Goal: Task Accomplishment & Management: Complete application form

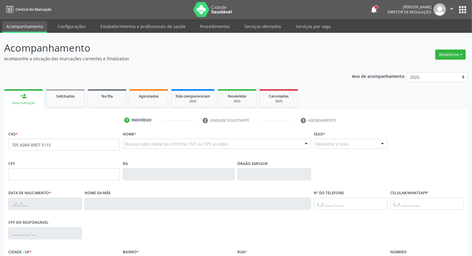
type input "705 6084 8907 5115"
type input "16/04/1967"
type input "Rosa Maria de Jesus"
type input "[PHONE_NUMBER]"
type input "1058"
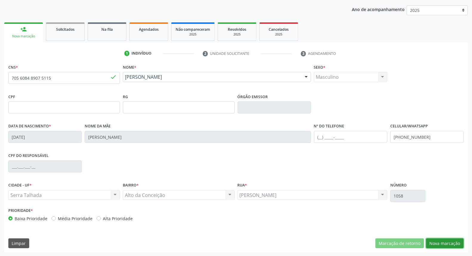
drag, startPoint x: 450, startPoint y: 243, endPoint x: 433, endPoint y: 234, distance: 19.2
click at [448, 242] on button "Nova marcação" at bounding box center [445, 243] width 38 height 10
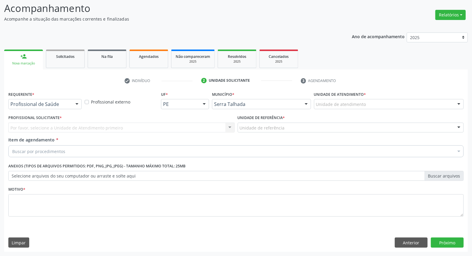
scroll to position [39, 0]
click at [71, 104] on div "Profissional de Saúde Profissional de Saúde Paciente Nenhum resultado encontrad…" at bounding box center [44, 104] width 73 height 10
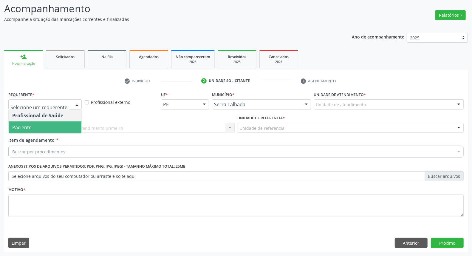
click at [63, 126] on span "Paciente" at bounding box center [45, 127] width 73 height 12
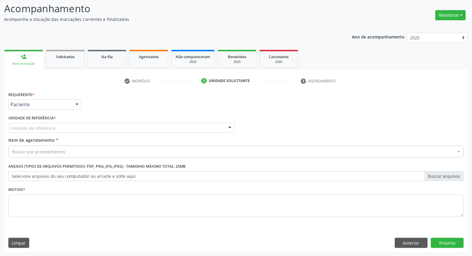
click at [66, 124] on div "Unidade de referência" at bounding box center [121, 128] width 226 height 10
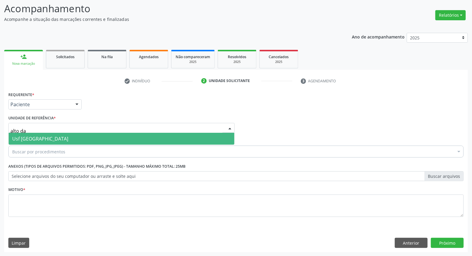
type input "alto da"
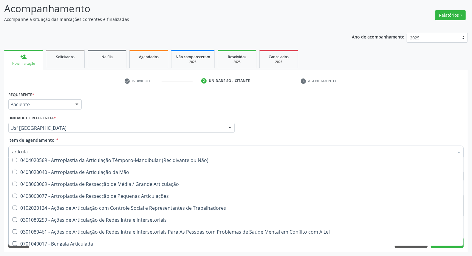
scroll to position [0, 0]
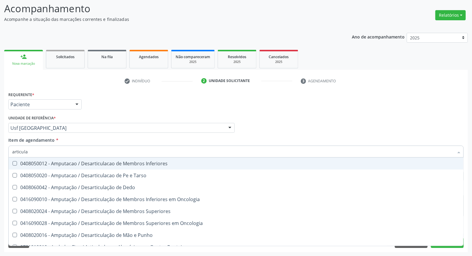
click at [0, 147] on div "Acompanhamento Acompanhe a situação das marcações correntes e finalizadas Relat…" at bounding box center [236, 124] width 472 height 262
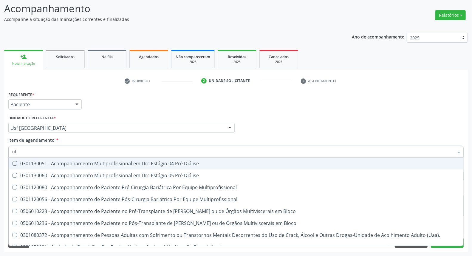
type input "u"
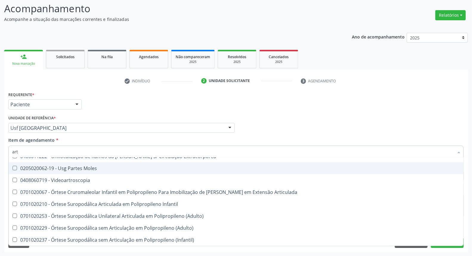
scroll to position [3346, 0]
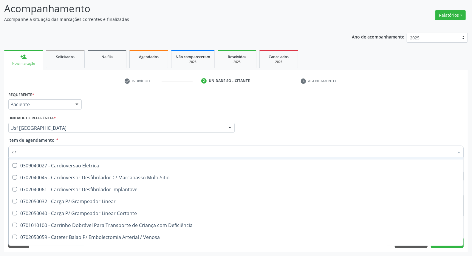
type input "a"
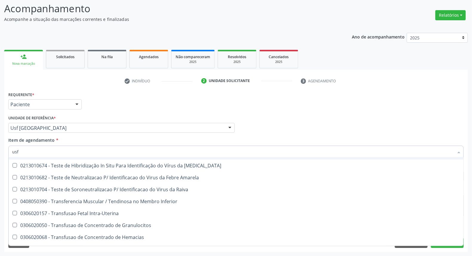
scroll to position [0, 0]
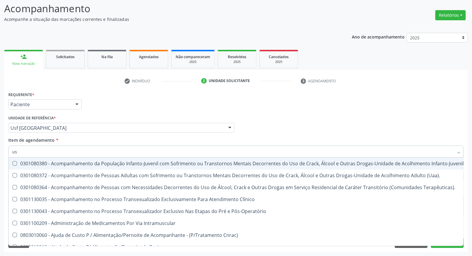
type input "u"
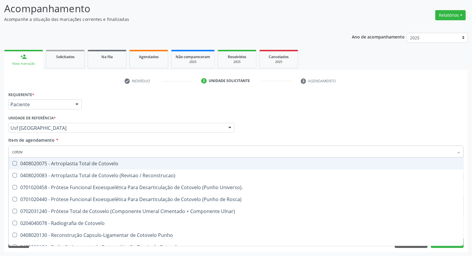
type input "cotove"
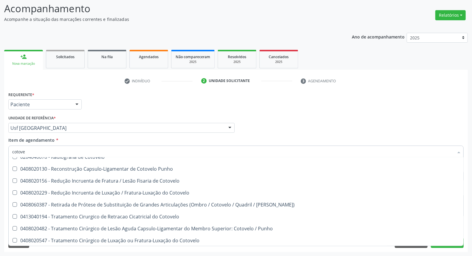
scroll to position [91, 0]
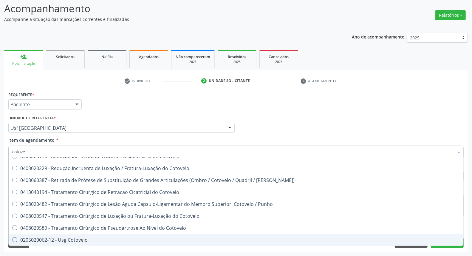
click at [30, 239] on div "0205020062-12 - Usg Cotovelo" at bounding box center [235, 239] width 447 height 5
checkbox Cotovelo "true"
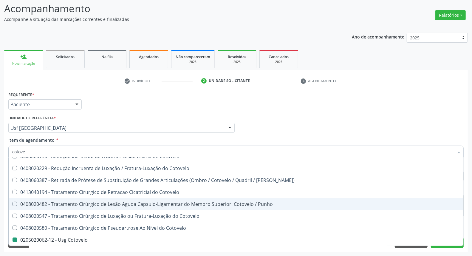
click at [1, 212] on div "Acompanhamento Acompanhe a situação das marcações correntes e finalizadas Relat…" at bounding box center [236, 124] width 472 height 262
checkbox Reconstrucao\) "true"
checkbox Cotovelo "false"
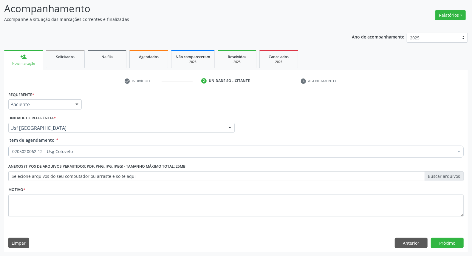
scroll to position [0, 0]
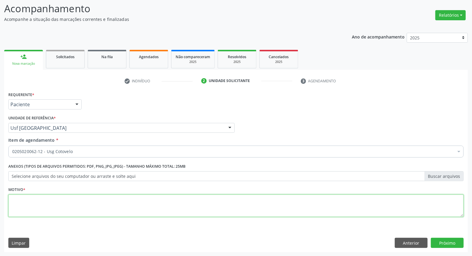
click at [45, 203] on textarea at bounding box center [235, 205] width 455 height 23
type textarea "."
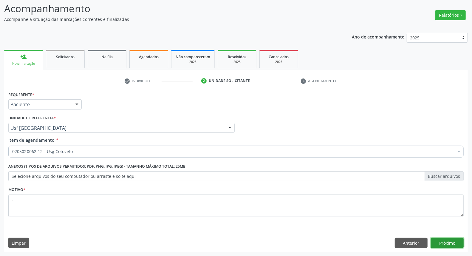
click at [434, 240] on button "Próximo" at bounding box center [446, 242] width 33 height 10
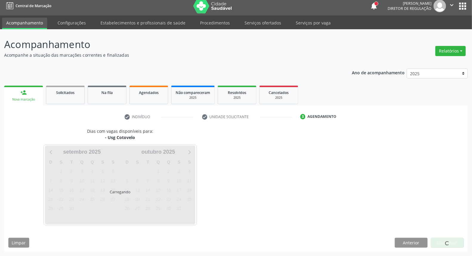
scroll to position [3, 0]
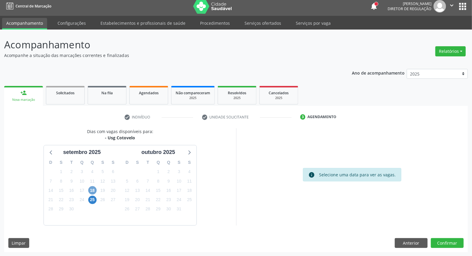
click at [94, 191] on span "18" at bounding box center [92, 190] width 8 height 8
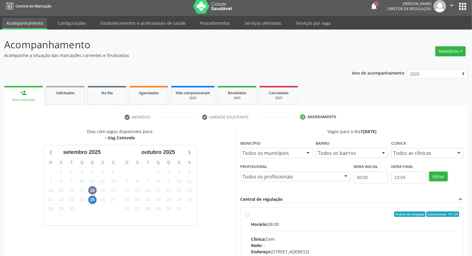
click at [286, 222] on div "Horário: 08:00" at bounding box center [355, 224] width 208 height 6
click at [249, 217] on input "Ordem de chegada Consumidos: 14 / 25 Horário: 08:00 Clínica: Cem Rede: -- Ender…" at bounding box center [247, 213] width 4 height 5
radio input "true"
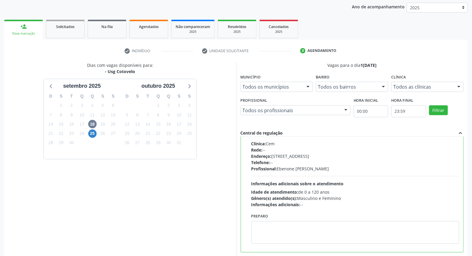
scroll to position [100, 0]
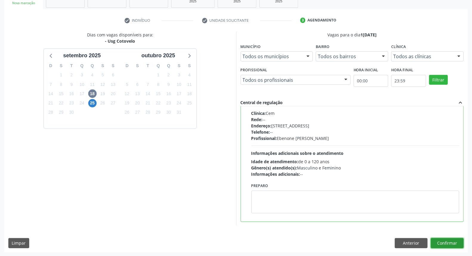
click at [455, 243] on button "Confirmar" at bounding box center [446, 243] width 33 height 10
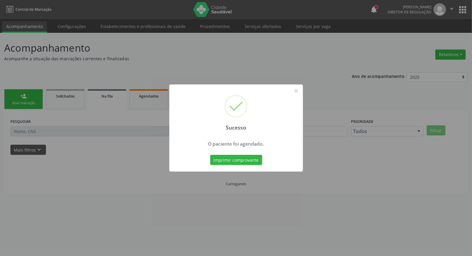
scroll to position [0, 0]
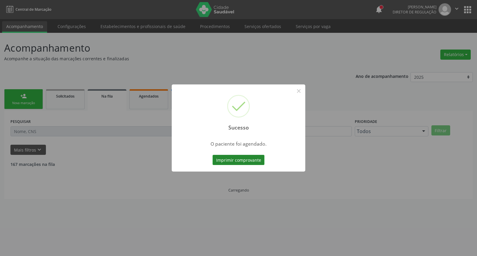
click at [246, 161] on button "Imprimir comprovante" at bounding box center [238, 160] width 52 height 10
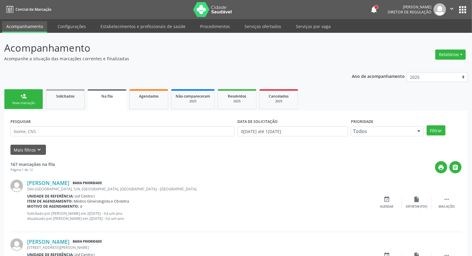
click at [30, 102] on div "Nova marcação" at bounding box center [24, 103] width 30 height 4
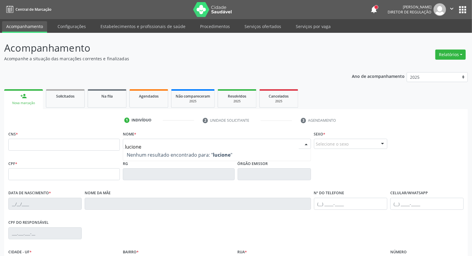
type input "LUCIONE ALVES SANTOS PULÇA"
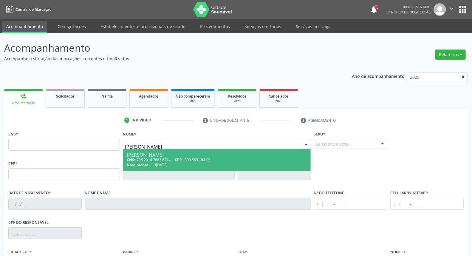
click at [228, 151] on span "Lucione Alves Santos Pulça CNS: 705 2014 7863 6274 CPF: 303.563.184-00 Nascimen…" at bounding box center [216, 160] width 187 height 22
type input "705 2014 7863 6274"
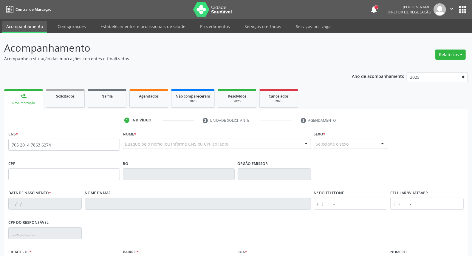
scroll to position [67, 0]
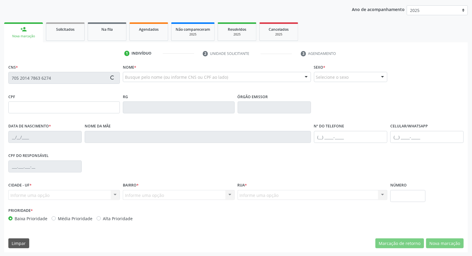
type input "303.563.184-00"
type input "13/05/1962"
type input "Maria Zita Santos Pulca"
type input "(87) 99644-4324"
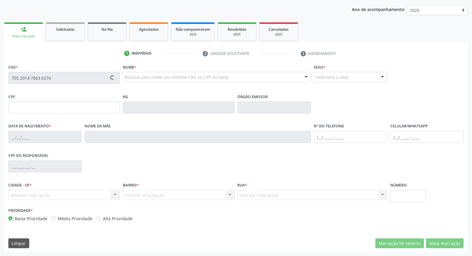
type input "408.021.594-00"
type input "53"
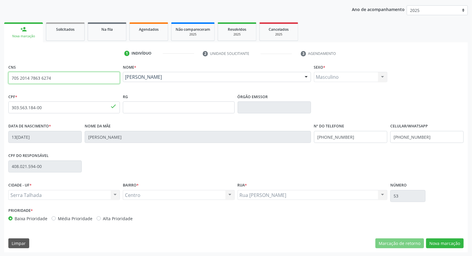
drag, startPoint x: 55, startPoint y: 78, endPoint x: 0, endPoint y: 79, distance: 54.8
click at [0, 78] on div "Acompanhamento Acompanhe a situação das marcações correntes e finalizadas Relat…" at bounding box center [236, 111] width 472 height 290
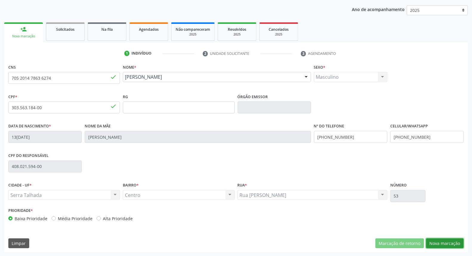
drag, startPoint x: 439, startPoint y: 245, endPoint x: 437, endPoint y: 240, distance: 5.3
click at [438, 244] on button "Nova marcação" at bounding box center [445, 243] width 38 height 10
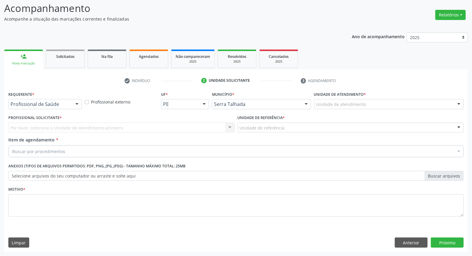
scroll to position [39, 0]
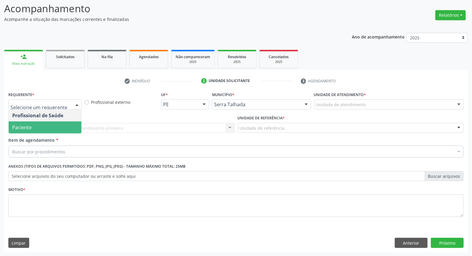
click at [60, 132] on span "Paciente" at bounding box center [45, 127] width 73 height 12
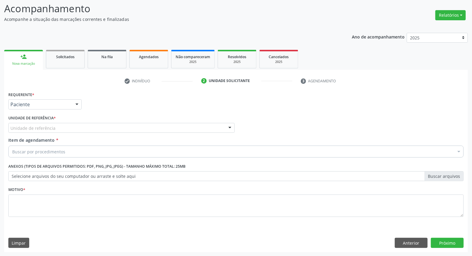
click at [60, 127] on div "Unidade de referência" at bounding box center [121, 128] width 226 height 10
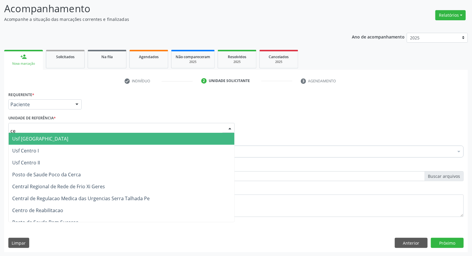
type input "cen"
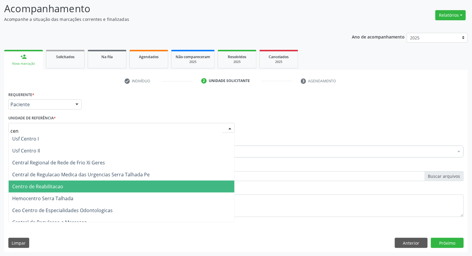
drag, startPoint x: 54, startPoint y: 187, endPoint x: 53, endPoint y: 176, distance: 10.8
click at [53, 187] on span "Centro de Reabilitacao" at bounding box center [37, 186] width 51 height 7
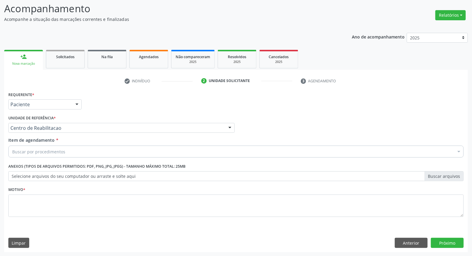
click at [54, 155] on div "Buscar por procedimentos" at bounding box center [235, 151] width 455 height 12
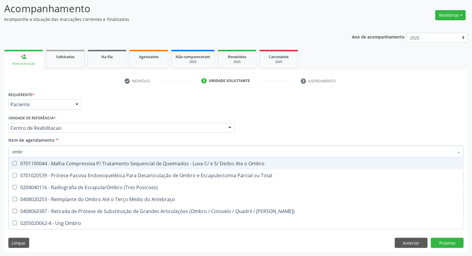
type input "ombro"
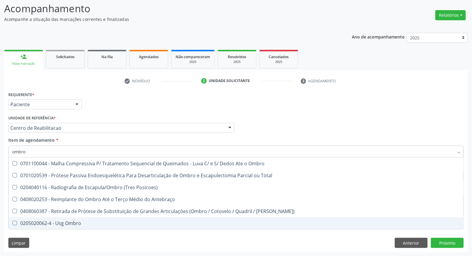
click at [28, 225] on div "0205020062-4 - Usg Ombro" at bounding box center [235, 222] width 447 height 5
checkbox Ombro "true"
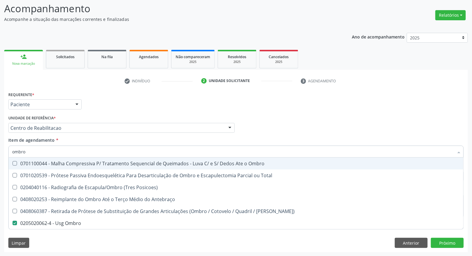
drag, startPoint x: 32, startPoint y: 153, endPoint x: 0, endPoint y: 153, distance: 31.9
click at [1, 153] on div "Acompanhamento Acompanhe a situação das marcações correntes e finalizadas Relat…" at bounding box center [236, 124] width 472 height 262
type input "ma"
checkbox Ombro "false"
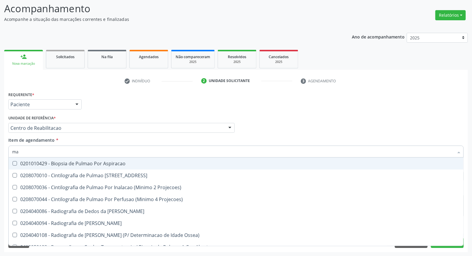
type input "mao"
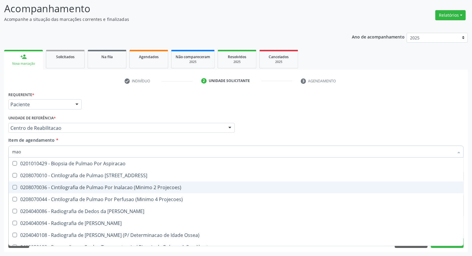
scroll to position [33, 0]
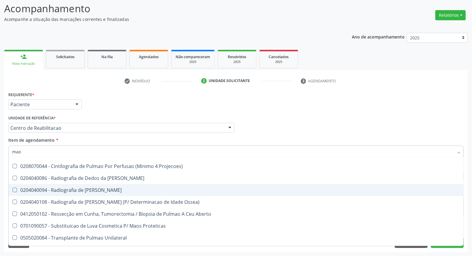
click at [95, 189] on div "0204040094 - Radiografia de Mao" at bounding box center [235, 189] width 447 height 5
checkbox Mao "true"
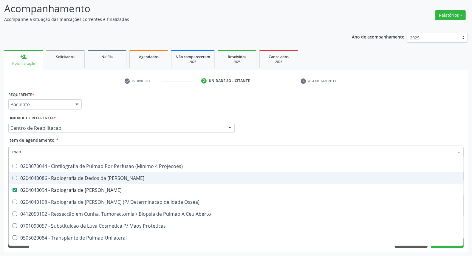
click at [105, 176] on div "0204040086 - Radiografia de Dedos da Mao" at bounding box center [235, 177] width 447 height 5
click at [114, 178] on div "0204040086 - Radiografia de Dedos da Mao" at bounding box center [235, 177] width 447 height 5
checkbox Mao "false"
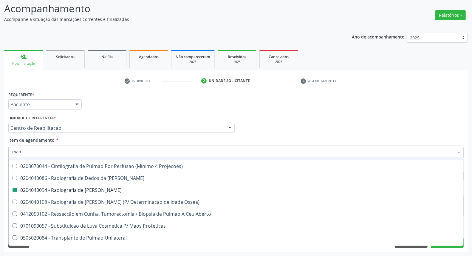
click at [395, 127] on div "Profissional Solicitante Por favor, selecione a Unidade de Atendimento primeiro…" at bounding box center [236, 124] width 458 height 23
checkbox 67 "true"
checkbox Projecoes\) "true"
checkbox Mao "false"
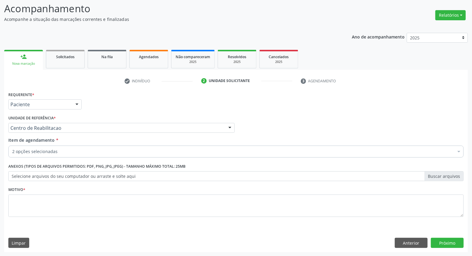
scroll to position [0, 0]
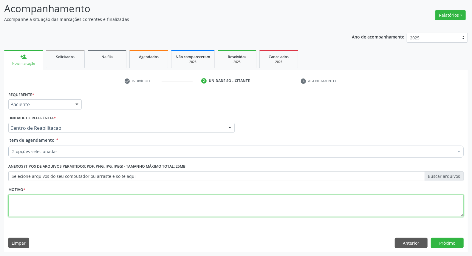
click at [266, 195] on textarea at bounding box center [235, 205] width 455 height 23
type textarea "."
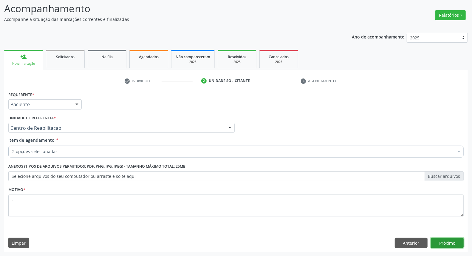
click at [449, 241] on button "Próximo" at bounding box center [446, 242] width 33 height 10
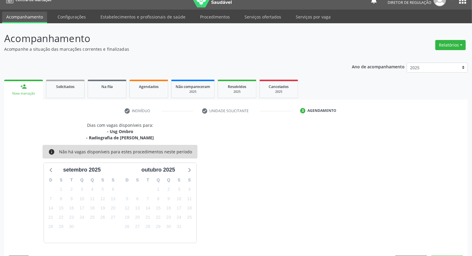
scroll to position [27, 0]
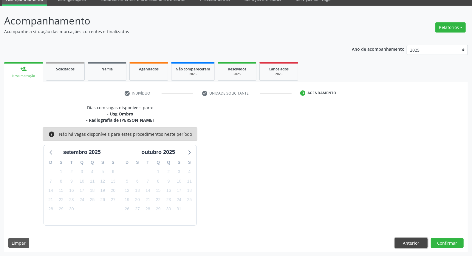
click at [414, 243] on button "Anterior" at bounding box center [410, 243] width 33 height 10
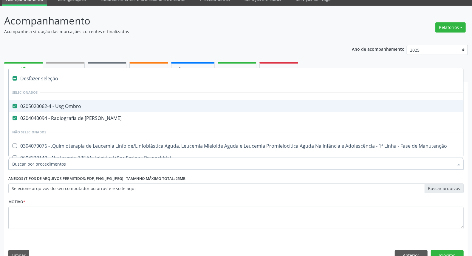
click at [43, 108] on div "0205020062-4 - Usg Ombro" at bounding box center [244, 106] width 464 height 5
checkbox Ombro "false"
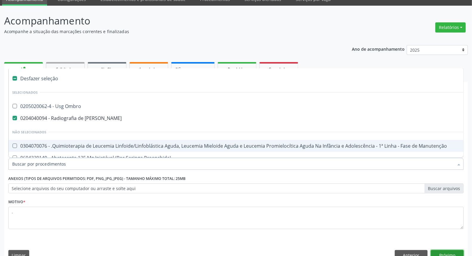
click at [450, 252] on button "Próximo" at bounding box center [446, 255] width 33 height 10
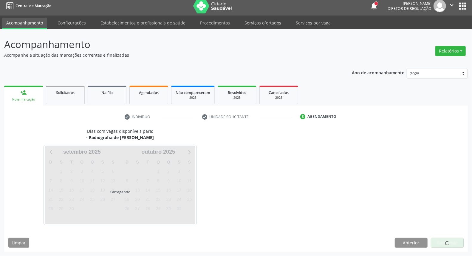
scroll to position [3, 0]
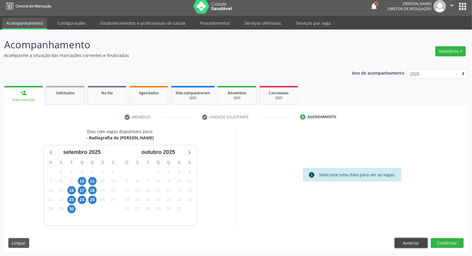
click at [399, 240] on button "Anterior" at bounding box center [410, 243] width 33 height 10
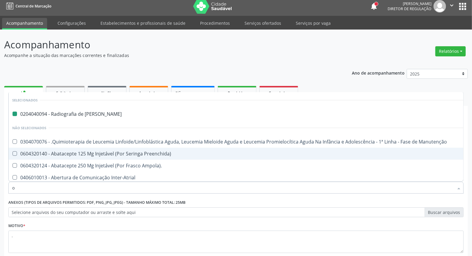
type input "om"
checkbox Mao "false"
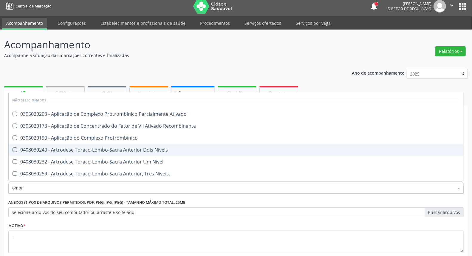
type input "ombro"
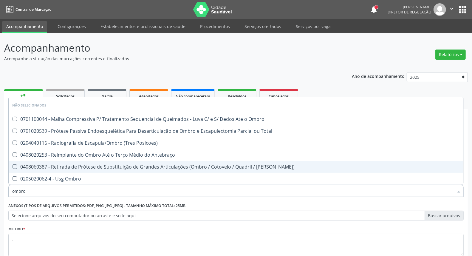
scroll to position [33, 0]
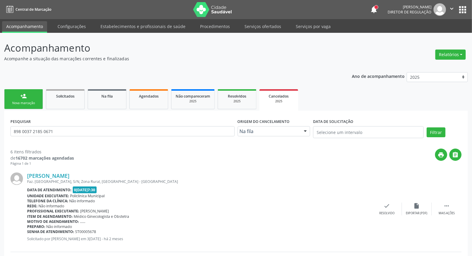
click at [15, 99] on link "person_add Nova marcação" at bounding box center [23, 99] width 39 height 20
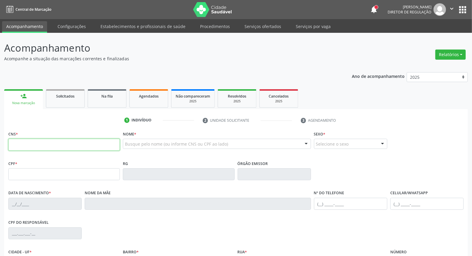
click at [35, 142] on input "text" at bounding box center [63, 145] width 111 height 12
paste input "898 0037 2185 0671"
type input "898 0037 2185 0671"
type input "150.755.494-03"
type input "14/09/2003"
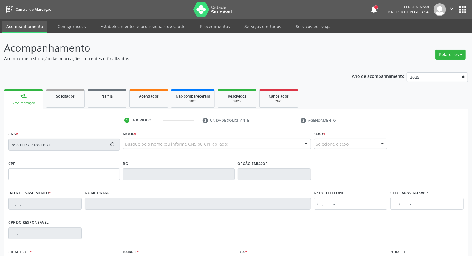
type input "Ana Maria de Melo Lima"
type input "(87) 98166-1231"
type input "S/N"
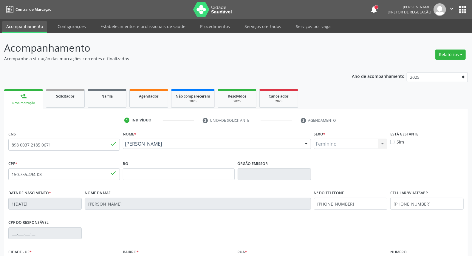
scroll to position [67, 0]
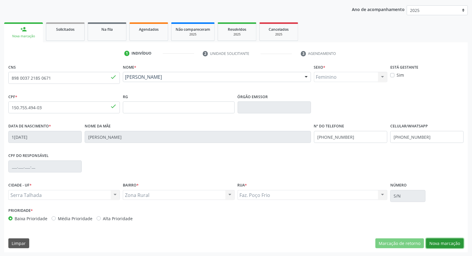
click at [442, 244] on button "Nova marcação" at bounding box center [445, 243] width 38 height 10
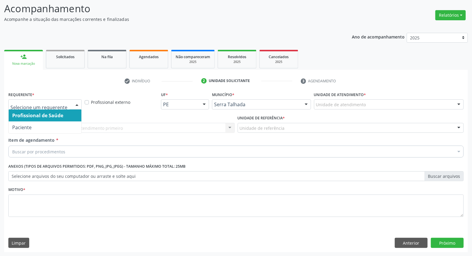
click at [71, 101] on div at bounding box center [44, 104] width 73 height 10
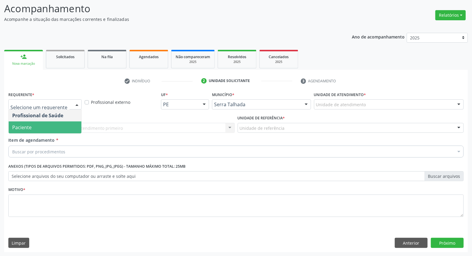
click at [55, 127] on span "Paciente" at bounding box center [45, 127] width 73 height 12
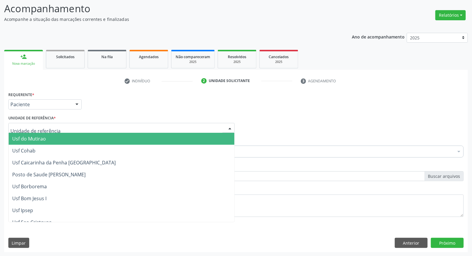
click at [62, 128] on div at bounding box center [121, 128] width 226 height 10
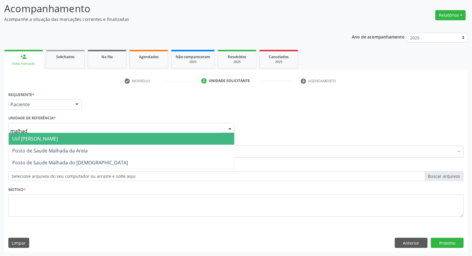
type input "malhada"
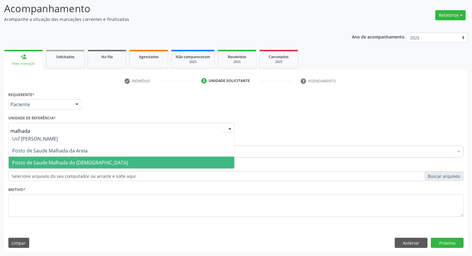
click at [73, 164] on span "Posto de Saude Malhada do [DEMOGRAPHIC_DATA]" at bounding box center [70, 162] width 116 height 7
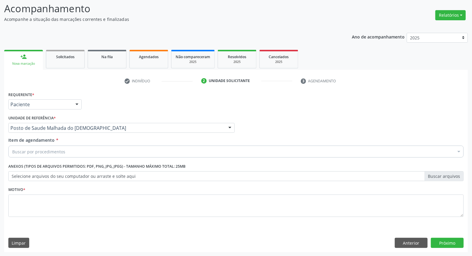
click at [72, 153] on div "Buscar por procedimentos" at bounding box center [235, 151] width 455 height 12
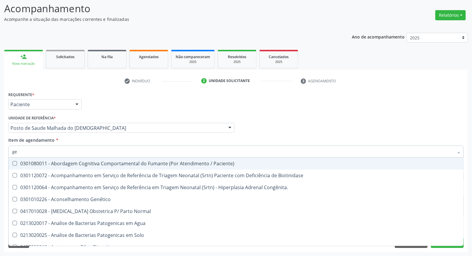
type input "g"
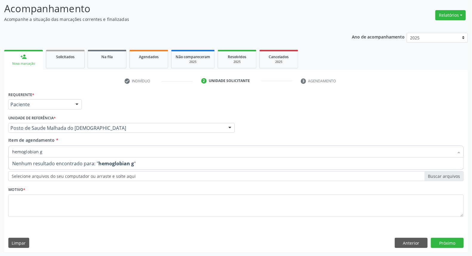
click at [37, 150] on input "hemoglobian g" at bounding box center [232, 151] width 441 height 12
type input "hemoglobina g"
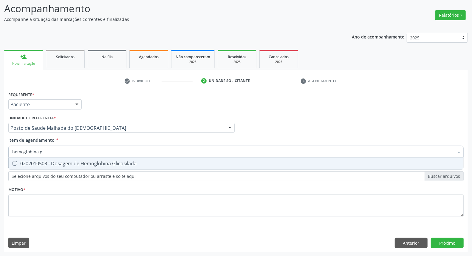
click at [20, 158] on span "0202010503 - Dosagem de Hemoglobina Glicosilada" at bounding box center [236, 163] width 454 height 12
checkbox Glicosilada "true"
drag, startPoint x: 21, startPoint y: 150, endPoint x: 0, endPoint y: 142, distance: 22.6
click at [0, 142] on div "Acompanhamento Acompanhe a situação das marcações correntes e finalizadas Relat…" at bounding box center [236, 124] width 472 height 262
type input "t"
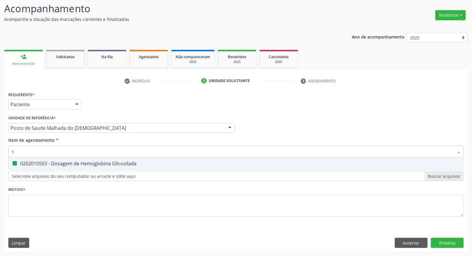
checkbox Glicosilada "false"
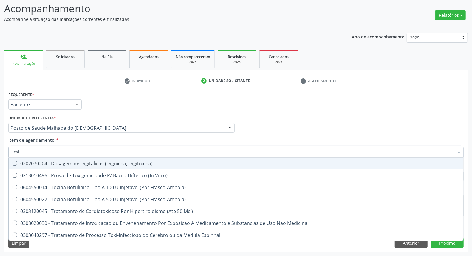
drag, startPoint x: 34, startPoint y: 153, endPoint x: 0, endPoint y: 150, distance: 34.1
click at [0, 150] on div "Acompanhamento Acompanhe a situação das marcações correntes e finalizadas Relat…" at bounding box center [236, 124] width 472 height 262
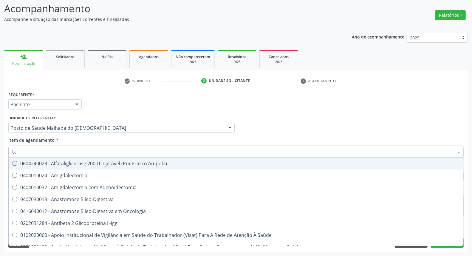
type input "igm"
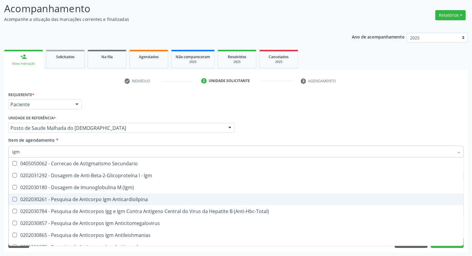
scroll to position [33, 0]
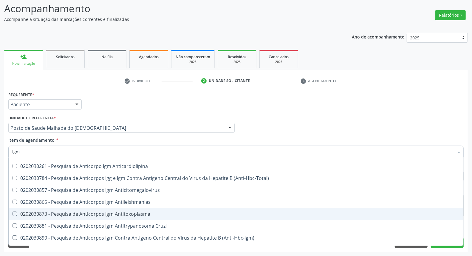
click at [17, 211] on div "0202030873 - Pesquisa de Anticorpos Igm Antitoxoplasma" at bounding box center [235, 213] width 447 height 5
checkbox Antitoxoplasma "true"
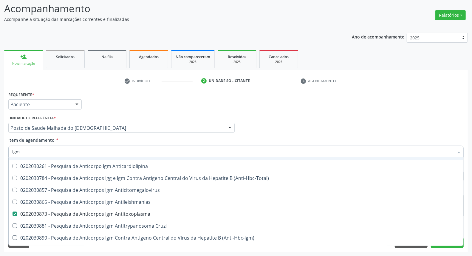
type input "ig"
checkbox Antitoxoplasma "false"
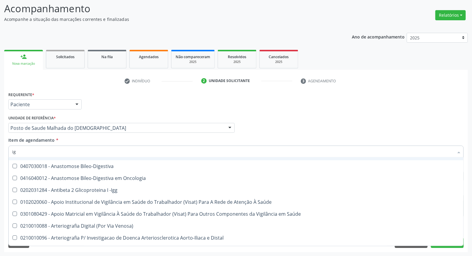
type input "igg"
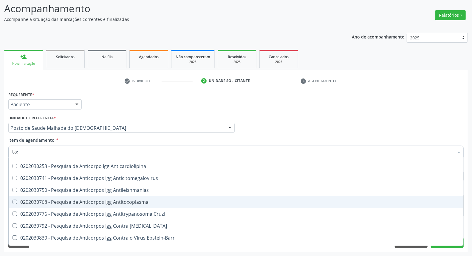
click at [15, 199] on Antitoxoplasma at bounding box center [15, 201] width 4 height 4
click at [13, 200] on Antitoxoplasma "checkbox" at bounding box center [11, 202] width 4 height 4
checkbox Antitoxoplasma "true"
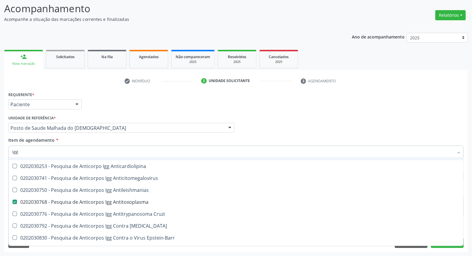
drag, startPoint x: 22, startPoint y: 152, endPoint x: 0, endPoint y: 142, distance: 24.4
click at [0, 142] on div "Acompanhamento Acompanhe a situação das marcações correntes e finalizadas Relat…" at bounding box center [236, 124] width 472 height 262
type input "a"
checkbox Antitoxoplasma "false"
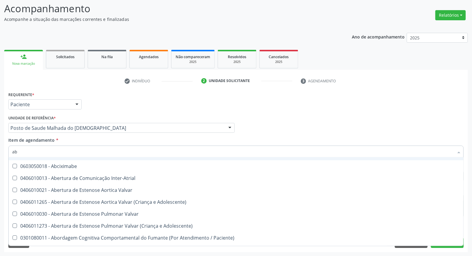
type input "abo"
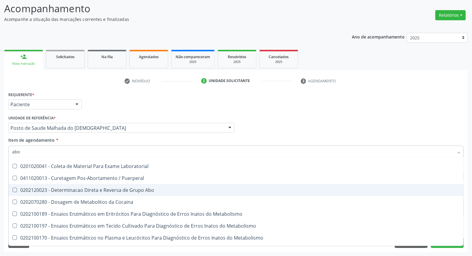
click at [43, 191] on div "0202120023 - Determinacao Direta e Reversa de Grupo Abo" at bounding box center [240, 189] width 456 height 5
checkbox Abo "true"
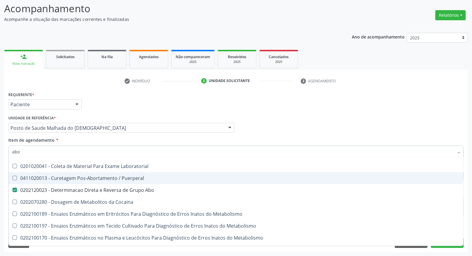
click at [0, 182] on div "Acompanhamento Acompanhe a situação das marcações correntes e finalizadas Relat…" at bounding box center [236, 124] width 472 height 262
checkbox Voz "true"
checkbox Metabolismo "true"
checkbox Laboratorial "true"
checkbox Puerperal "true"
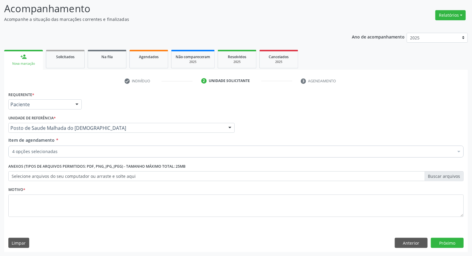
scroll to position [0, 0]
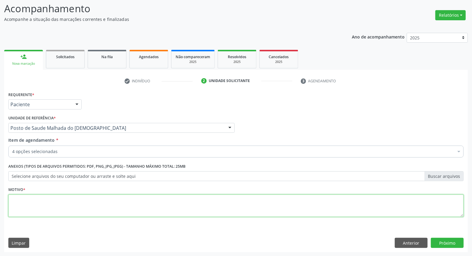
click at [107, 212] on textarea at bounding box center [235, 205] width 455 height 23
type textarea "."
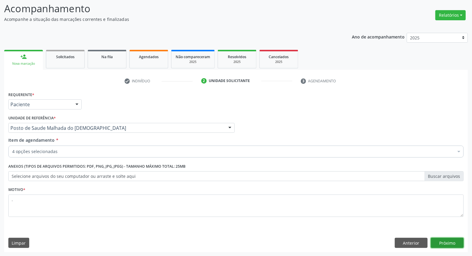
click at [443, 242] on button "Próximo" at bounding box center [446, 242] width 33 height 10
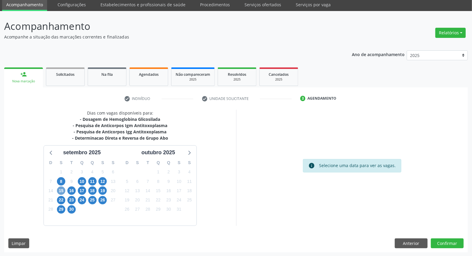
click at [58, 189] on span "15" at bounding box center [61, 190] width 8 height 8
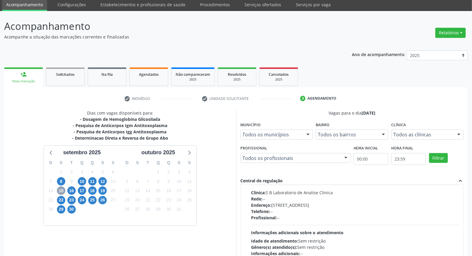
scroll to position [198, 0]
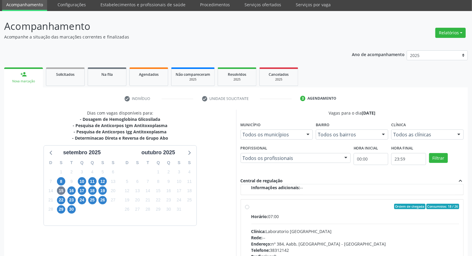
click at [318, 205] on div "Ordem de chegada Consumidos: 18 / 26" at bounding box center [355, 205] width 208 height 5
click at [249, 205] on input "Ordem de chegada Consumidos: 18 / 26 Horário: 07:00 Clínica: Laboratorio Sao Fr…" at bounding box center [247, 205] width 4 height 5
radio input "true"
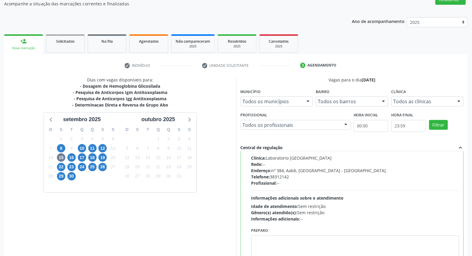
scroll to position [88, 0]
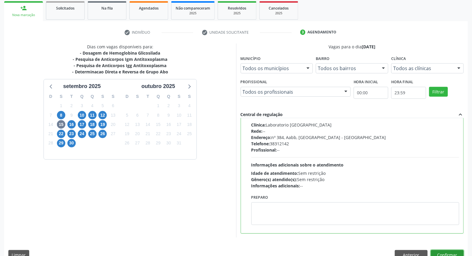
click at [457, 252] on button "Confirmar" at bounding box center [446, 255] width 33 height 10
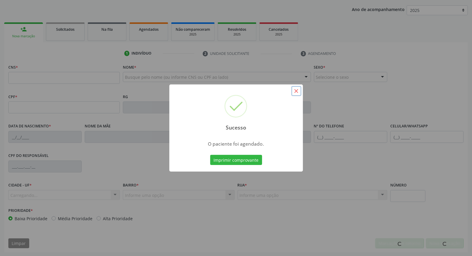
click at [294, 92] on button "×" at bounding box center [296, 91] width 10 height 10
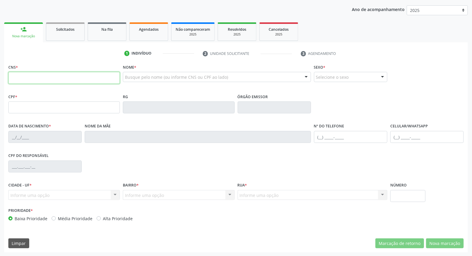
click at [49, 80] on input "text" at bounding box center [63, 78] width 111 height 12
type input "704 0093 4659 4664"
type input "099.805.004-09"
type input "24/05/1987"
type input "Maria do Carmo Amador da Silva"
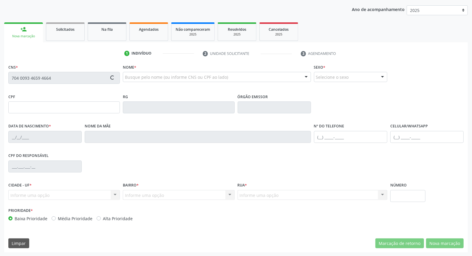
type input "(99) 99999-9999"
type input "46"
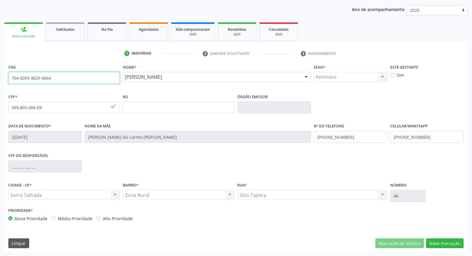
drag, startPoint x: 56, startPoint y: 77, endPoint x: 0, endPoint y: 77, distance: 56.0
click at [0, 77] on div "Acompanhamento Acompanhe a situação das marcações correntes e finalizadas Relat…" at bounding box center [236, 111] width 472 height 290
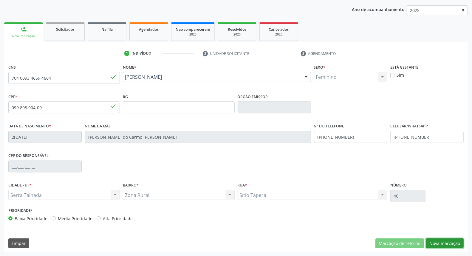
click at [439, 239] on button "Nova marcação" at bounding box center [445, 243] width 38 height 10
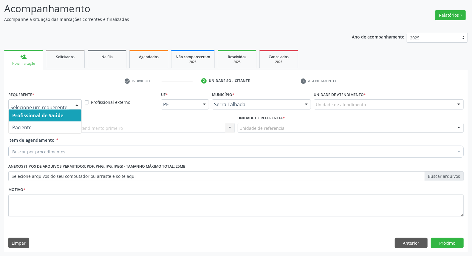
click at [74, 104] on div at bounding box center [76, 104] width 9 height 10
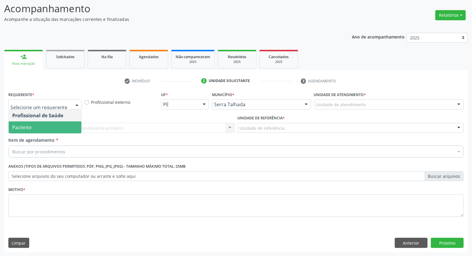
drag, startPoint x: 62, startPoint y: 127, endPoint x: 57, endPoint y: 123, distance: 5.7
click at [61, 127] on span "Paciente" at bounding box center [45, 127] width 73 height 12
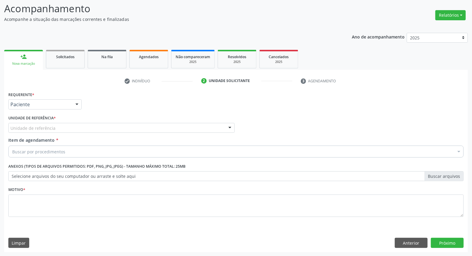
click at [82, 126] on div "Unidade de referência" at bounding box center [121, 128] width 226 height 10
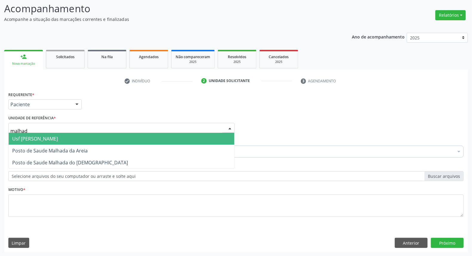
type input "malhada"
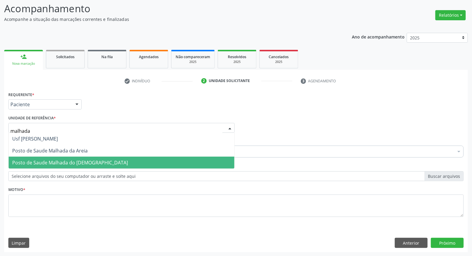
click at [141, 160] on span "Posto de Saude Malhada do [DEMOGRAPHIC_DATA]" at bounding box center [122, 162] width 226 height 12
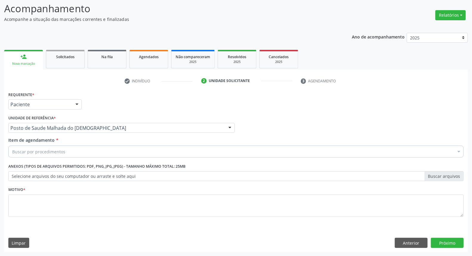
click at [121, 149] on div "Buscar por procedimentos" at bounding box center [235, 151] width 455 height 12
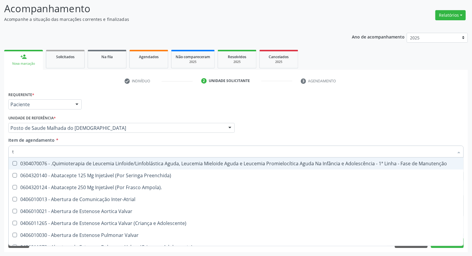
type input "t3"
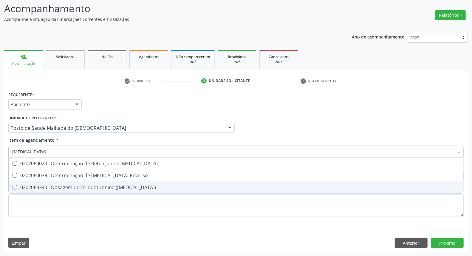
drag, startPoint x: 76, startPoint y: 184, endPoint x: 75, endPoint y: 168, distance: 15.5
click at [75, 185] on div "0202060390 - Dosagem de Triiodotironina (T3)" at bounding box center [235, 187] width 447 height 5
checkbox \(T3\) "true"
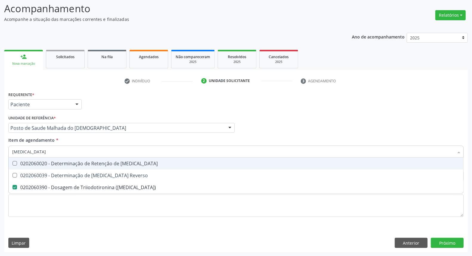
type input "t"
checkbox \(T3\) "false"
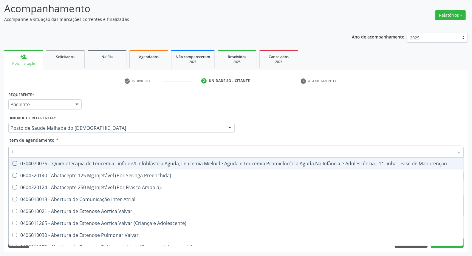
type input "t4"
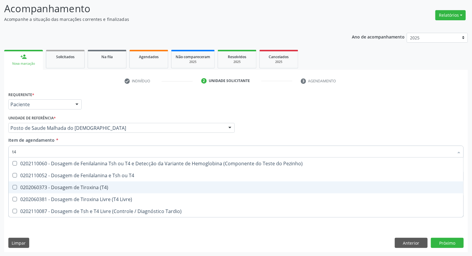
click at [69, 185] on div "0202060373 - Dosagem de Tiroxina (T4)" at bounding box center [235, 187] width 447 height 5
checkbox \(T4\) "true"
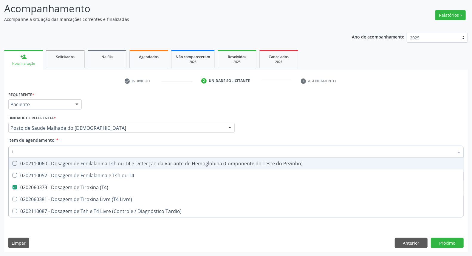
type input "ts"
checkbox \(T4\) "false"
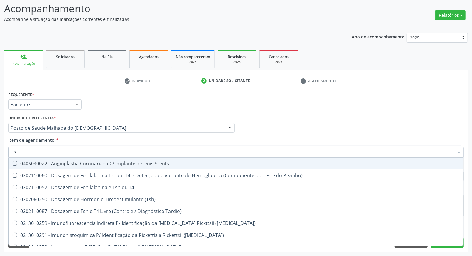
type input "tsh"
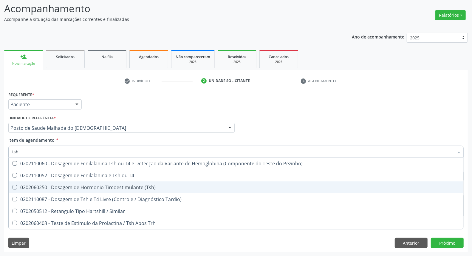
click at [61, 185] on div "0202060250 - Dosagem de Hormonio Tireoestimulante (Tsh)" at bounding box center [235, 187] width 447 height 5
checkbox \(Tsh\) "true"
type input "ts"
checkbox \(Tsh\) "false"
checkbox Tardio\) "true"
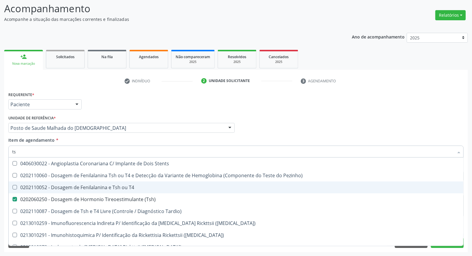
type input "t"
checkbox \(Tsh\) "false"
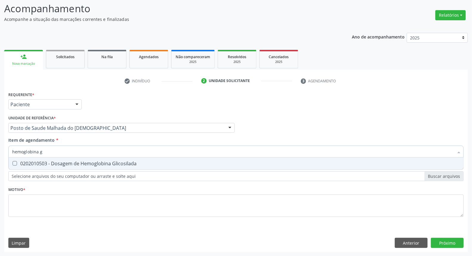
type input "hemoglobina g"
click at [54, 159] on span "0202010503 - Dosagem de Hemoglobina Glicosilada" at bounding box center [236, 163] width 454 height 12
checkbox Glicosilada "true"
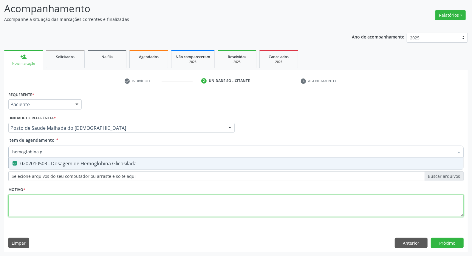
click at [51, 202] on div "Requerente * Paciente Profissional de Saúde Paciente Nenhum resultado encontrad…" at bounding box center [235, 157] width 455 height 135
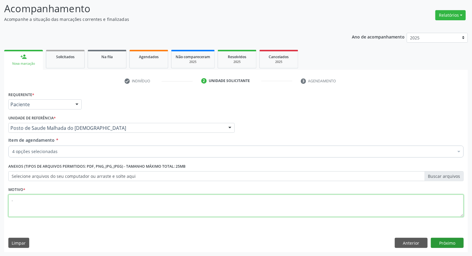
type textarea "."
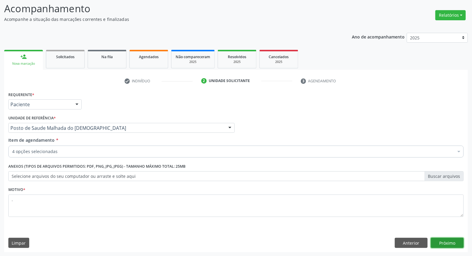
click at [441, 243] on button "Próximo" at bounding box center [446, 242] width 33 height 10
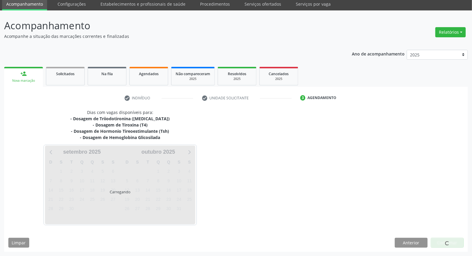
scroll to position [22, 0]
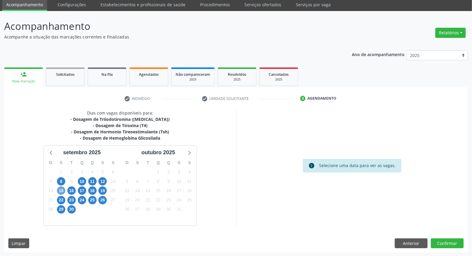
click at [57, 188] on span "15" at bounding box center [61, 190] width 8 height 8
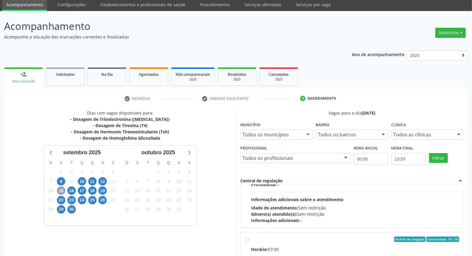
scroll to position [198, 0]
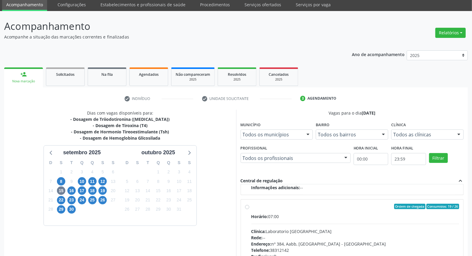
click at [316, 207] on div "Ordem de chegada Consumidos: 19 / 26" at bounding box center [355, 205] width 208 height 5
click at [249, 207] on input "Ordem de chegada Consumidos: 19 / 26 Horário: 07:00 Clínica: Laboratorio Sao Fr…" at bounding box center [247, 205] width 4 height 5
radio input "true"
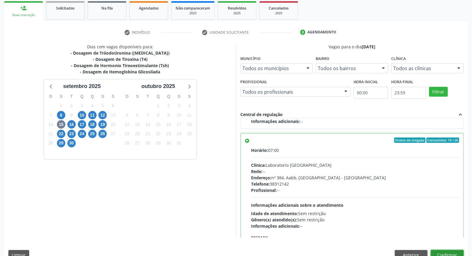
click at [456, 253] on button "Confirmar" at bounding box center [446, 255] width 33 height 10
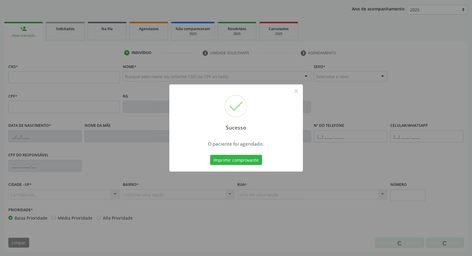
scroll to position [67, 0]
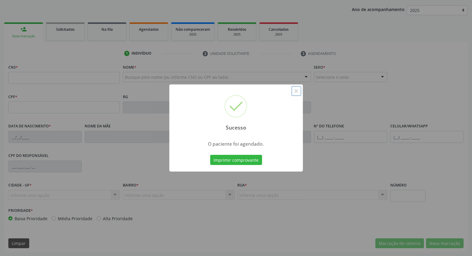
drag, startPoint x: 298, startPoint y: 90, endPoint x: 297, endPoint y: 85, distance: 4.8
click at [297, 86] on button "×" at bounding box center [296, 91] width 10 height 10
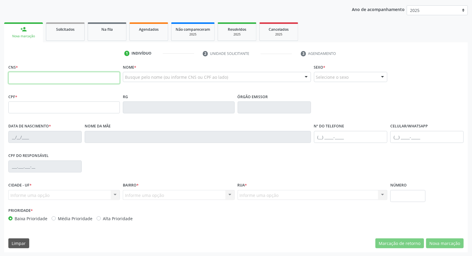
click at [46, 77] on input "text" at bounding box center [63, 78] width 111 height 12
type input "701 8062 1546 0872"
type input "000.276.974-36"
type input "19/11/1962"
type input "Luiza Maria do Carmo Santos"
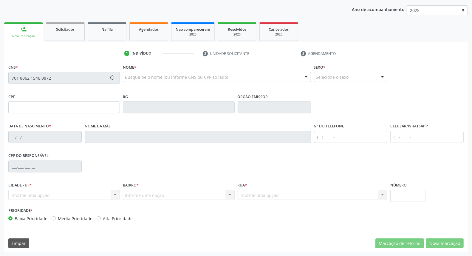
type input "(87) 98855-4117"
type input "54"
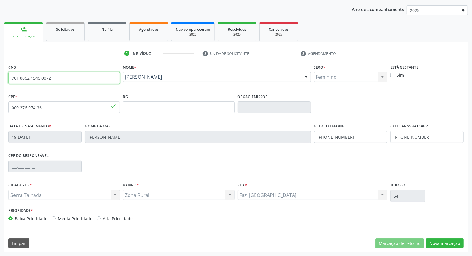
click at [0, 78] on div "Acompanhamento Acompanhe a situação das marcações correntes e finalizadas Relat…" at bounding box center [236, 111] width 472 height 290
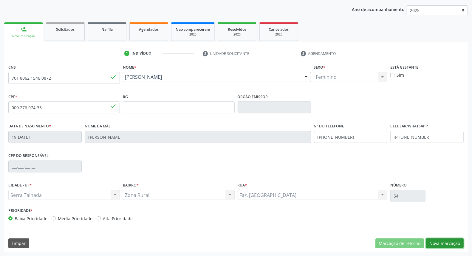
click at [451, 242] on button "Nova marcação" at bounding box center [445, 243] width 38 height 10
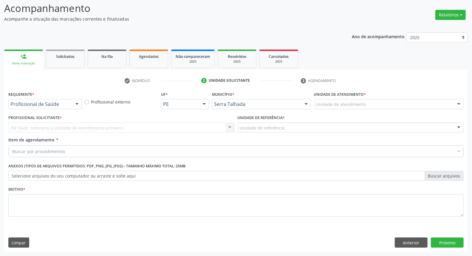
scroll to position [39, 0]
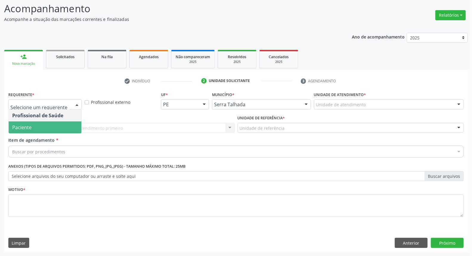
click at [49, 128] on span "Paciente" at bounding box center [45, 127] width 73 height 12
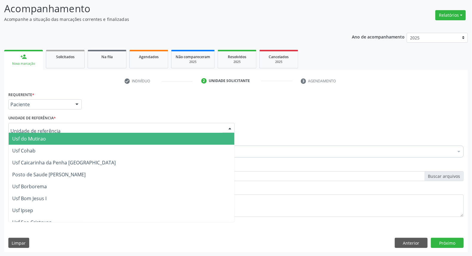
click at [53, 123] on div at bounding box center [121, 128] width 226 height 10
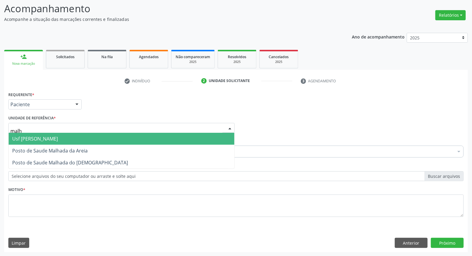
type input "malha"
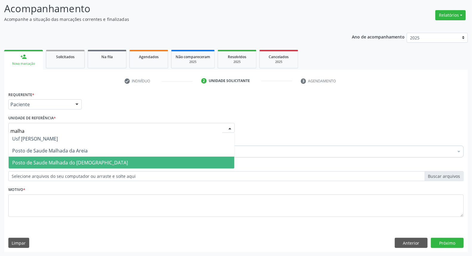
click at [40, 161] on span "Posto de Saude Malhada do [DEMOGRAPHIC_DATA]" at bounding box center [70, 162] width 116 height 7
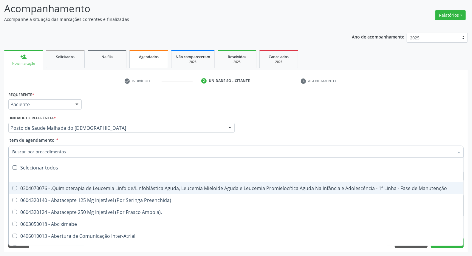
click at [148, 61] on link "Agendados" at bounding box center [148, 59] width 39 height 18
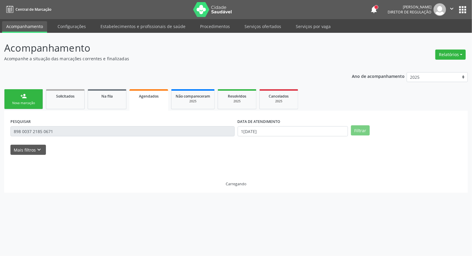
scroll to position [0, 0]
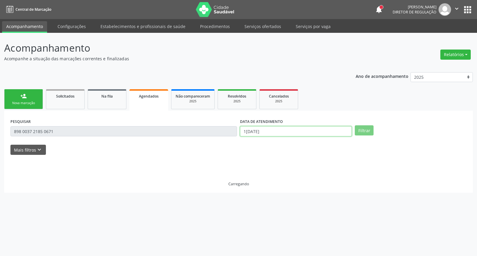
click at [283, 130] on input "10/09/2025" at bounding box center [296, 131] width 112 height 10
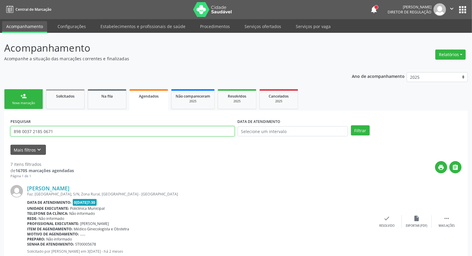
click at [172, 131] on input "898 0037 2185 0671" at bounding box center [122, 131] width 224 height 10
paste input "701 8062 1546 0872"
type input "701 8062 1546 0872"
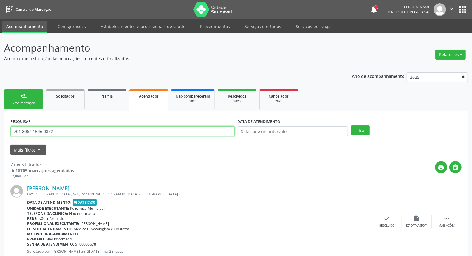
click at [351, 125] on button "Filtrar" at bounding box center [360, 130] width 19 height 10
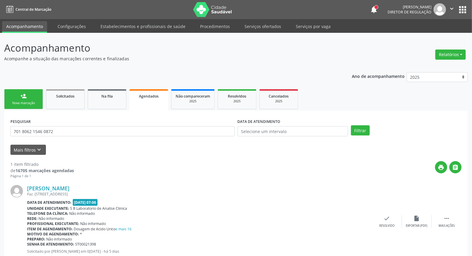
scroll to position [18, 0]
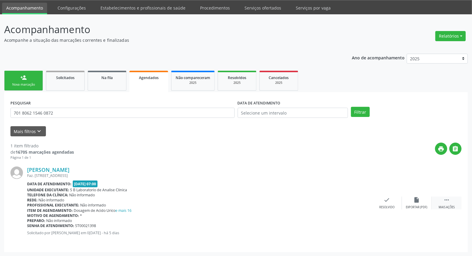
click at [445, 200] on icon "" at bounding box center [446, 199] width 7 height 7
click at [413, 200] on icon "edit" at bounding box center [416, 199] width 7 height 7
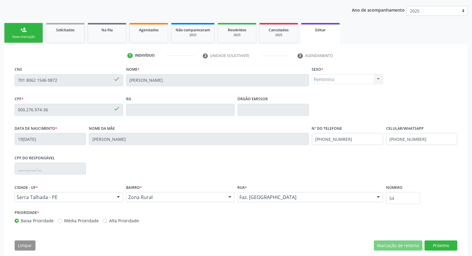
scroll to position [75, 0]
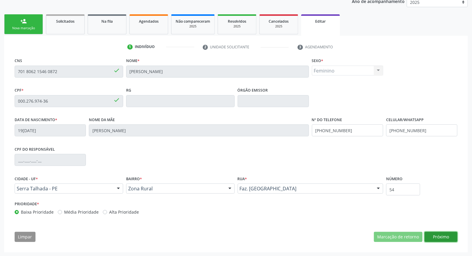
click at [439, 236] on button "Próximo" at bounding box center [440, 236] width 33 height 10
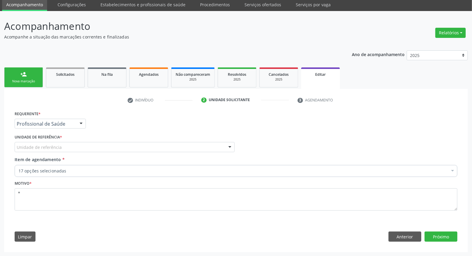
click at [69, 146] on div "Unidade de referência" at bounding box center [125, 147] width 220 height 10
drag, startPoint x: 58, startPoint y: 124, endPoint x: 58, endPoint y: 130, distance: 6.0
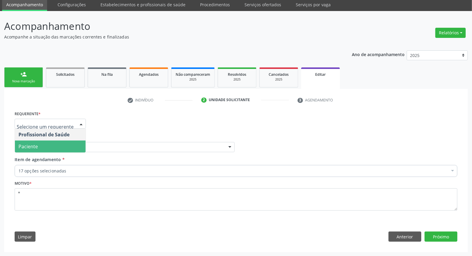
click at [58, 148] on span "Paciente" at bounding box center [50, 146] width 71 height 12
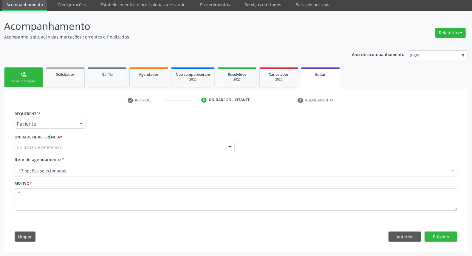
click at [60, 147] on div "Unidade de referência" at bounding box center [125, 147] width 220 height 10
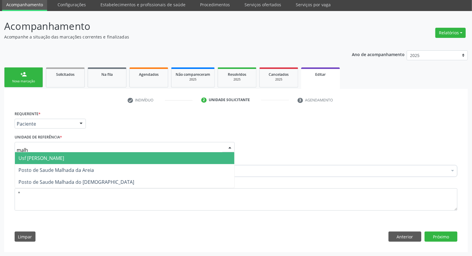
type input "malha"
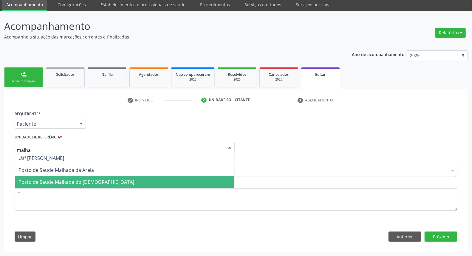
click at [139, 186] on span "Posto de Saude Malhada do [DEMOGRAPHIC_DATA]" at bounding box center [124, 182] width 219 height 12
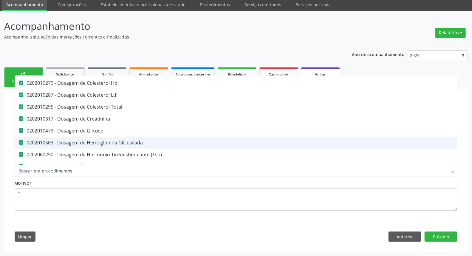
scroll to position [99, 0]
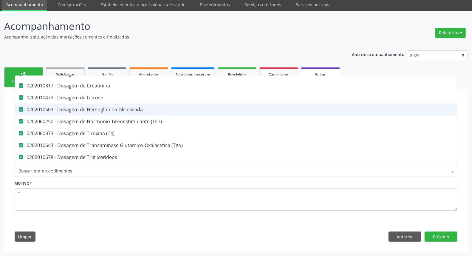
click at [121, 111] on div "0202010503 - Dosagem de Hemoglobina Glicosilada" at bounding box center [250, 109] width 464 height 5
checkbox Glicosilada "false"
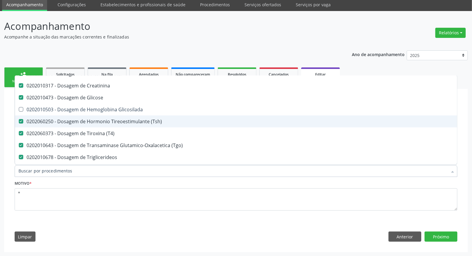
drag, startPoint x: 124, startPoint y: 121, endPoint x: 112, endPoint y: 130, distance: 15.3
click at [121, 123] on div "0202060250 - Dosagem de Hormonio Tireoestimulante (Tsh)" at bounding box center [250, 121] width 464 height 5
checkbox \(Tsh\) "false"
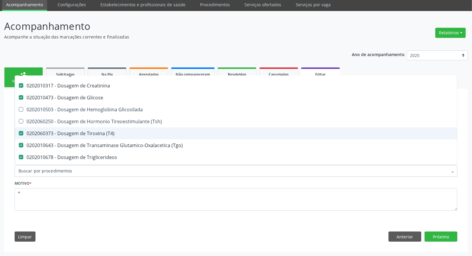
click at [108, 134] on div "0202060373 - Dosagem de Tiroxina (T4)" at bounding box center [250, 133] width 464 height 5
checkbox \(T4\) "false"
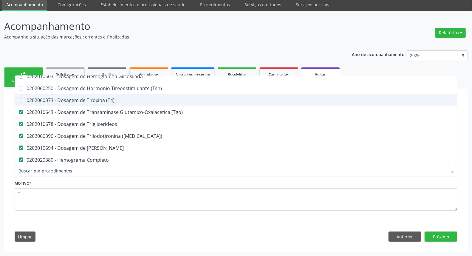
scroll to position [165, 0]
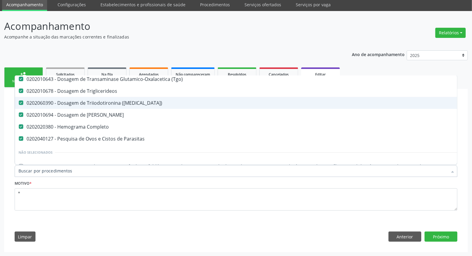
click at [121, 97] on span "0202060390 - Dosagem de Triiodotironina (T3)" at bounding box center [250, 103] width 471 height 12
checkbox \(T3\) "false"
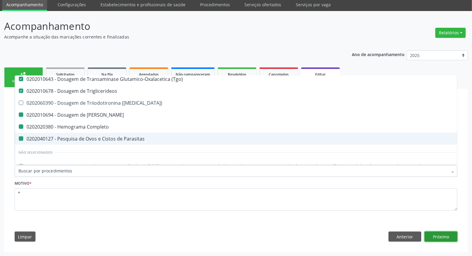
click at [440, 236] on button "Próximo" at bounding box center [440, 236] width 33 height 10
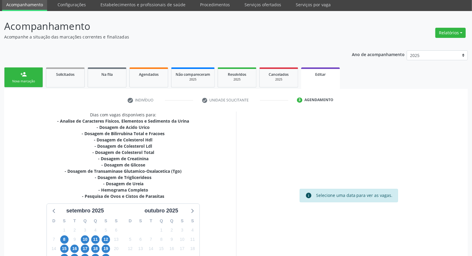
scroll to position [86, 0]
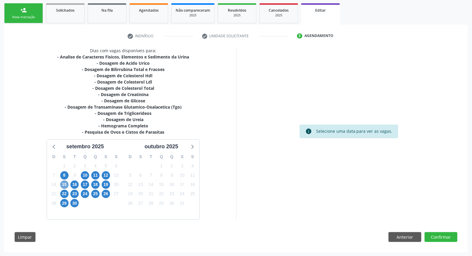
click at [66, 185] on span "15" at bounding box center [64, 184] width 8 height 8
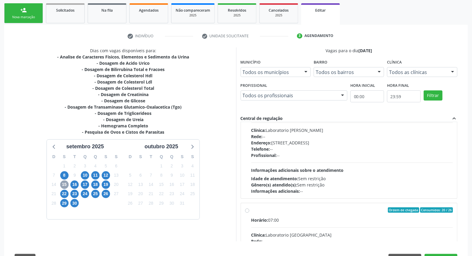
scroll to position [203, 0]
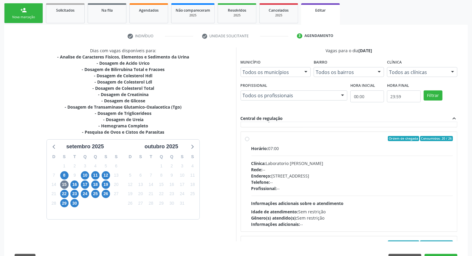
click at [321, 141] on label "Ordem de chegada Consumidos: 20 / 26 Horário: 07:00 Clínica: Laboratorio Jose P…" at bounding box center [352, 181] width 202 height 91
click at [249, 141] on input "Ordem de chegada Consumidos: 20 / 26 Horário: 07:00 Clínica: Laboratorio Jose P…" at bounding box center [247, 138] width 4 height 5
radio input "true"
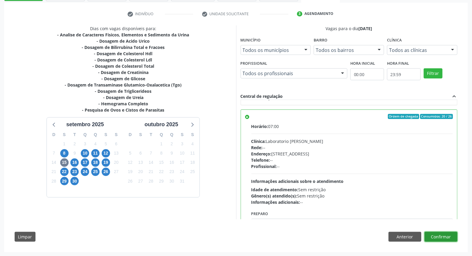
click at [447, 233] on button "Confirmar" at bounding box center [440, 236] width 33 height 10
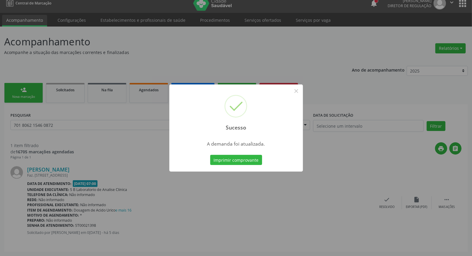
scroll to position [0, 0]
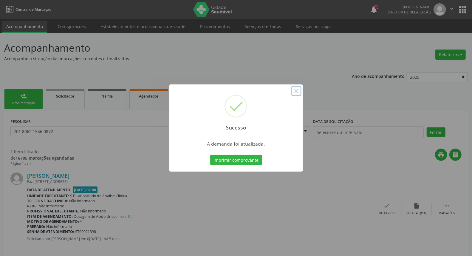
drag, startPoint x: 293, startPoint y: 91, endPoint x: 172, endPoint y: 92, distance: 121.2
click at [293, 91] on button "×" at bounding box center [296, 91] width 10 height 10
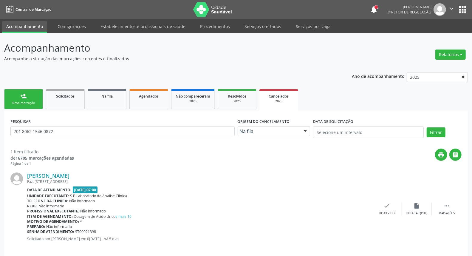
click at [14, 97] on link "person_add Nova marcação" at bounding box center [23, 99] width 39 height 20
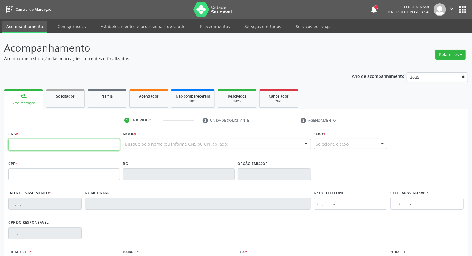
click at [97, 143] on input "text" at bounding box center [63, 145] width 111 height 12
paste input "701 8062 1546 0872"
type input "701 8062 1546 0872"
type input "000.276.974-36"
type input "19/11/1962"
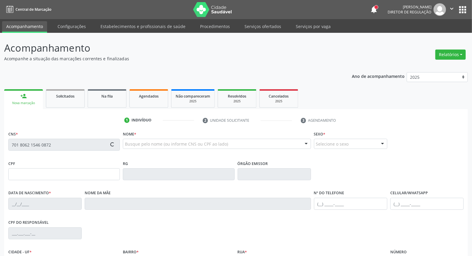
type input "Luiza Maria do Carmo Santos"
type input "(87) 98855-4117"
type input "54"
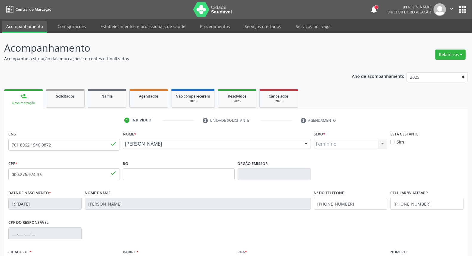
scroll to position [67, 0]
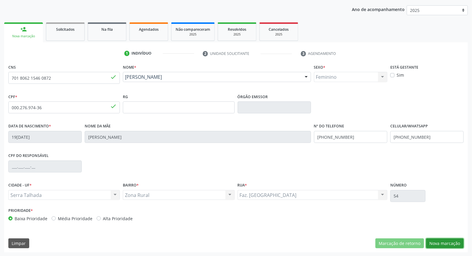
click at [445, 240] on button "Nova marcação" at bounding box center [445, 243] width 38 height 10
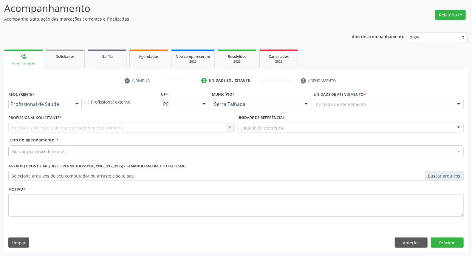
scroll to position [39, 0]
click at [81, 102] on div at bounding box center [76, 104] width 9 height 10
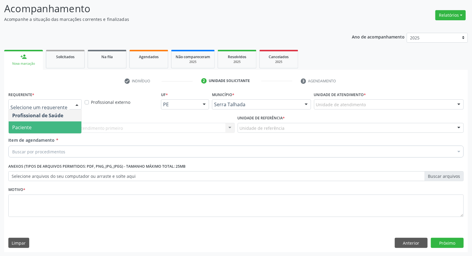
click at [60, 123] on span "Paciente" at bounding box center [45, 127] width 73 height 12
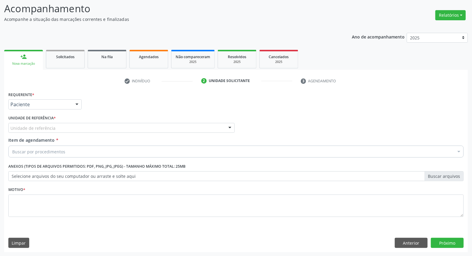
click at [60, 126] on div "Unidade de referência" at bounding box center [121, 128] width 226 height 10
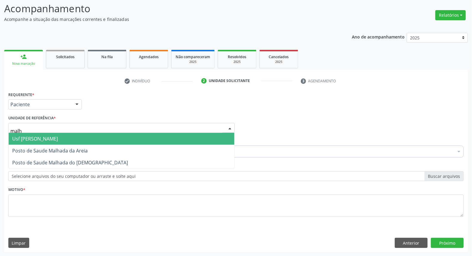
type input "malha"
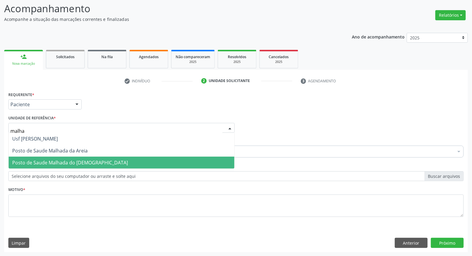
click at [65, 159] on span "Posto de Saude Malhada do [DEMOGRAPHIC_DATA]" at bounding box center [70, 162] width 116 height 7
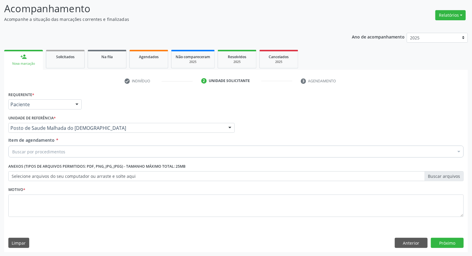
click at [64, 151] on div "Buscar por procedimentos" at bounding box center [235, 151] width 455 height 12
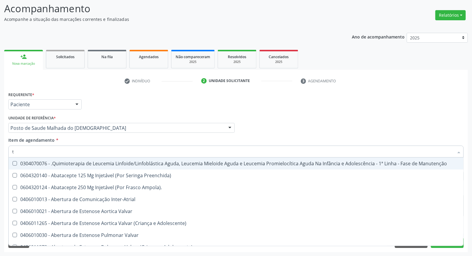
type input "t3"
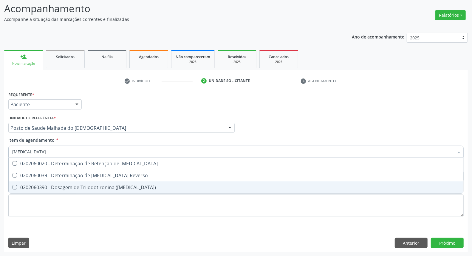
click at [25, 189] on div "0202060390 - Dosagem de Triiodotironina (T3)" at bounding box center [235, 187] width 447 height 5
checkbox \(T3\) "true"
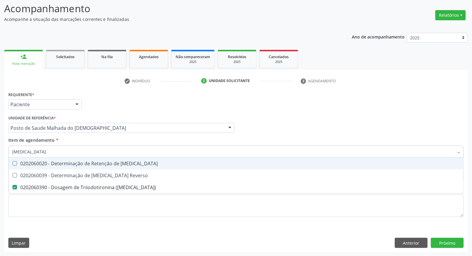
type input "t"
checkbox \(T3\) "false"
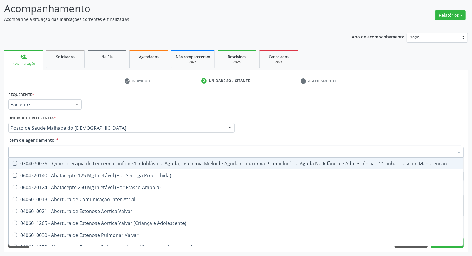
type input "t4"
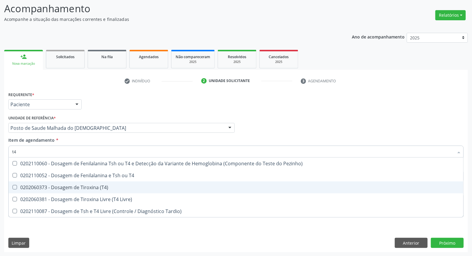
drag, startPoint x: 22, startPoint y: 186, endPoint x: 25, endPoint y: 158, distance: 28.1
click at [22, 186] on div "0202060373 - Dosagem de Tiroxina (T4)" at bounding box center [235, 187] width 447 height 5
checkbox \(T4\) "true"
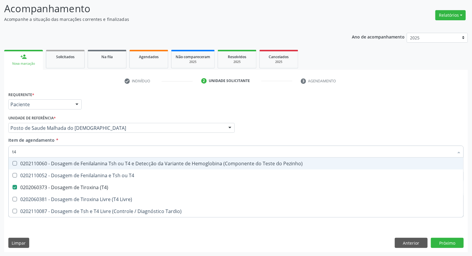
drag, startPoint x: 22, startPoint y: 148, endPoint x: 0, endPoint y: 150, distance: 22.4
click at [0, 150] on div "Acompanhamento Acompanhe a situação das marcações correntes e finalizadas Relat…" at bounding box center [236, 124] width 472 height 262
type input "t"
checkbox \(T4\) "false"
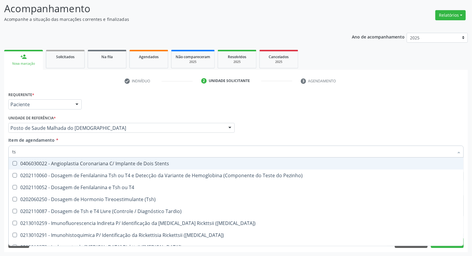
type input "tsh"
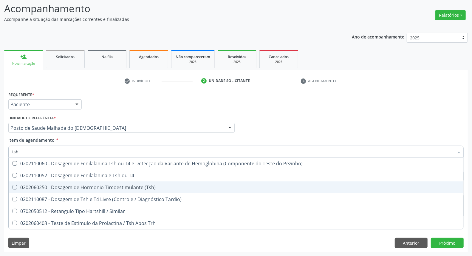
drag, startPoint x: 23, startPoint y: 182, endPoint x: 25, endPoint y: 155, distance: 26.9
click at [23, 181] on span "0202060250 - Dosagem de Hormonio Tireoestimulante (Tsh)" at bounding box center [236, 187] width 454 height 12
checkbox \(Tsh\) "true"
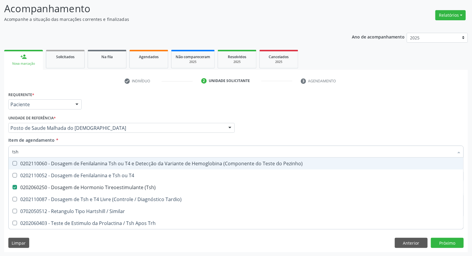
drag, startPoint x: 26, startPoint y: 150, endPoint x: 0, endPoint y: 145, distance: 26.5
click at [0, 148] on div "Acompanhamento Acompanhe a situação das marcações correntes e finalizadas Relat…" at bounding box center [236, 124] width 472 height 262
type input "he"
checkbox \(Tsh\) "false"
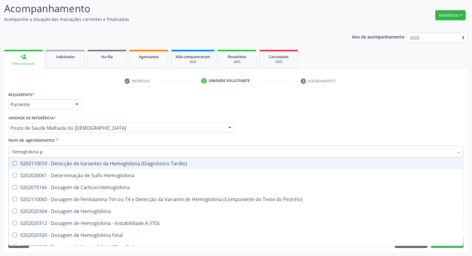
type input "hemoglobina g"
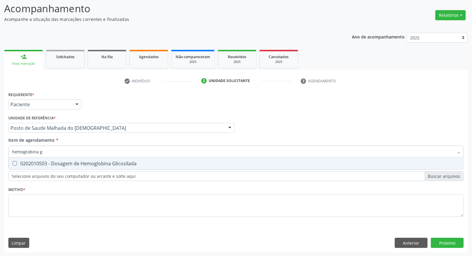
click at [28, 167] on span "0202010503 - Dosagem de Hemoglobina Glicosilada" at bounding box center [236, 163] width 454 height 12
checkbox Glicosilada "true"
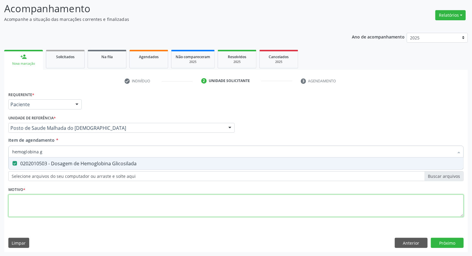
click at [38, 203] on div "Requerente * Paciente Profissional de Saúde Paciente Nenhum resultado encontrad…" at bounding box center [235, 157] width 455 height 135
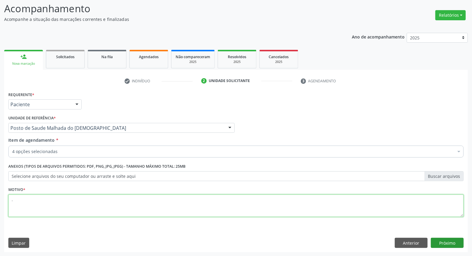
type textarea "."
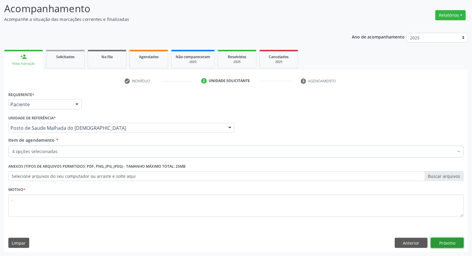
click at [454, 243] on button "Próximo" at bounding box center [446, 242] width 33 height 10
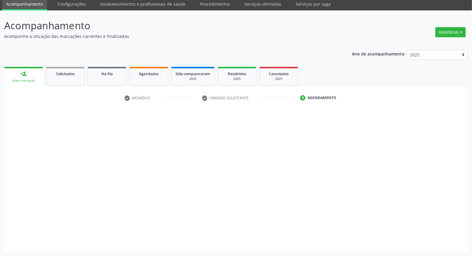
scroll to position [22, 0]
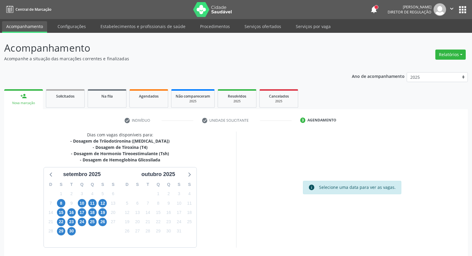
scroll to position [22, 0]
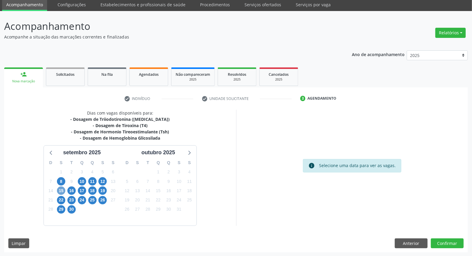
click at [63, 192] on span "15" at bounding box center [61, 190] width 8 height 8
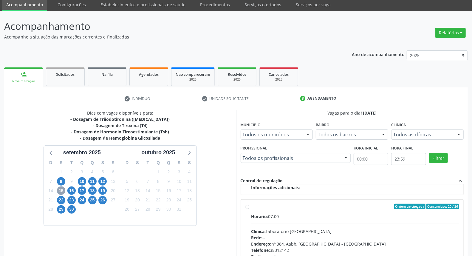
scroll to position [100, 0]
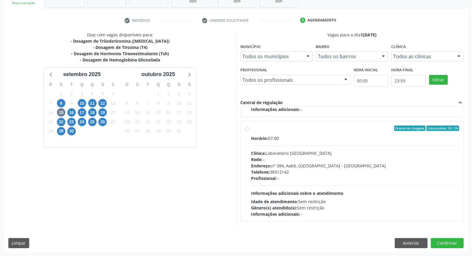
click at [332, 139] on div "Horário: 07:00" at bounding box center [355, 138] width 208 height 6
click at [249, 131] on input "Ordem de chegada Consumidos: 20 / 26 Horário: 07:00 Clínica: Laboratorio Sao Fr…" at bounding box center [247, 127] width 4 height 5
radio input "true"
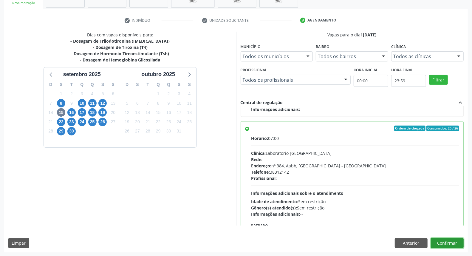
click at [450, 243] on button "Confirmar" at bounding box center [446, 243] width 33 height 10
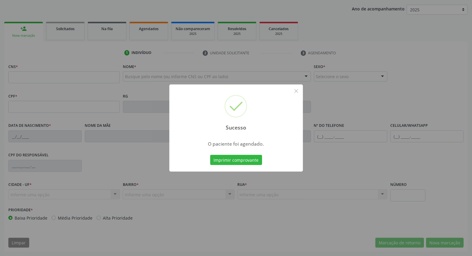
scroll to position [67, 0]
click at [299, 93] on button "×" at bounding box center [296, 91] width 10 height 10
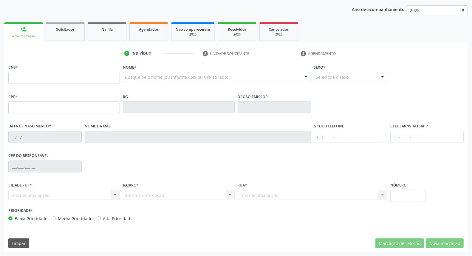
scroll to position [34, 0]
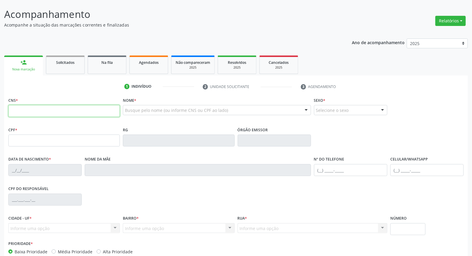
click at [81, 110] on input "text" at bounding box center [63, 111] width 111 height 12
type input "898 0034 1382 3223"
type input "113.533.054-90"
type input "02/01/1995"
type input "Iracema Maria da Silva"
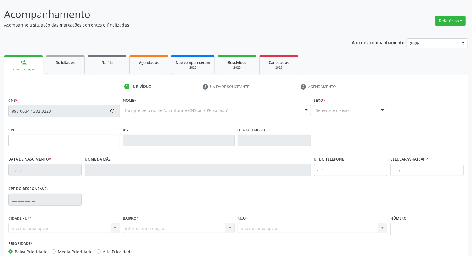
type input "[PHONE_NUMBER]"
type input "067.490.674-84"
type input "S/N"
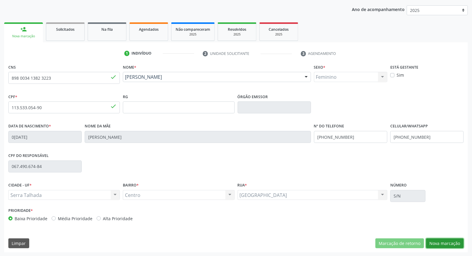
click at [437, 244] on button "Nova marcação" at bounding box center [445, 243] width 38 height 10
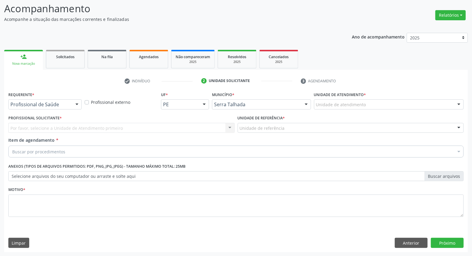
click at [77, 101] on div at bounding box center [76, 104] width 9 height 10
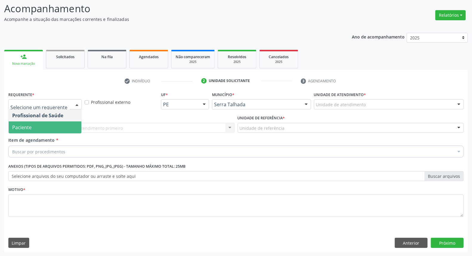
click at [59, 126] on span "Paciente" at bounding box center [45, 127] width 73 height 12
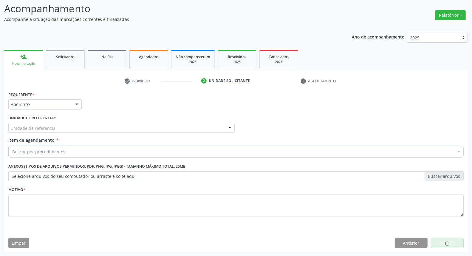
click at [60, 128] on div "Unidade de referência" at bounding box center [121, 128] width 226 height 10
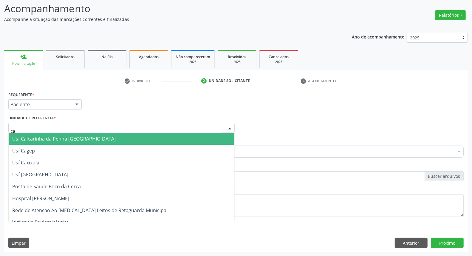
type input "cai"
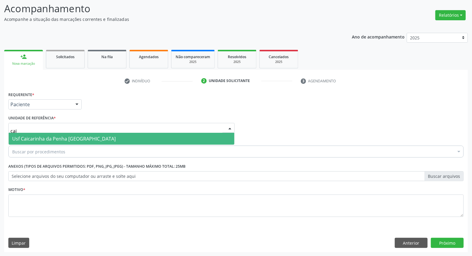
click at [43, 138] on span "Usf Caicarinha da Penha [GEOGRAPHIC_DATA]" at bounding box center [63, 138] width 103 height 7
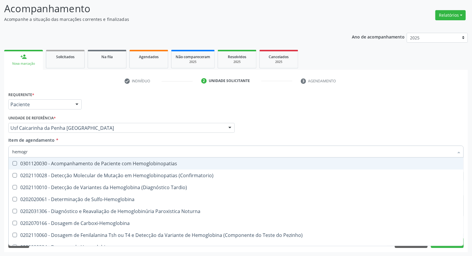
type input "hemogra"
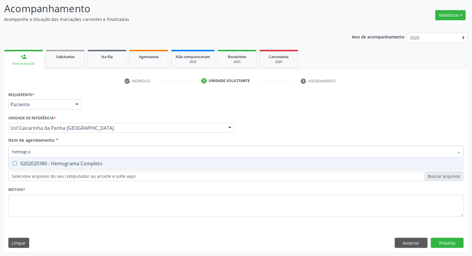
drag, startPoint x: 23, startPoint y: 161, endPoint x: 36, endPoint y: 153, distance: 15.7
click at [26, 159] on span "0202020380 - Hemograma Completo" at bounding box center [236, 163] width 454 height 12
checkbox Completo "true"
drag, startPoint x: 41, startPoint y: 150, endPoint x: 0, endPoint y: 126, distance: 47.0
click at [0, 136] on div "Acompanhamento Acompanhe a situação das marcações correntes e finalizadas Relat…" at bounding box center [236, 124] width 472 height 262
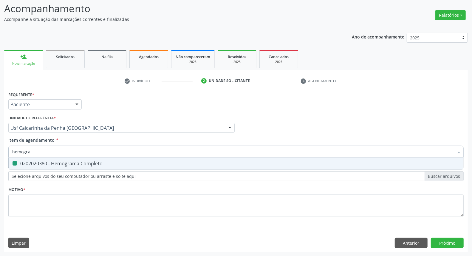
type input "t"
checkbox Completo "false"
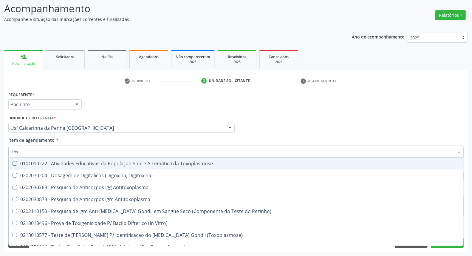
type input "toxi"
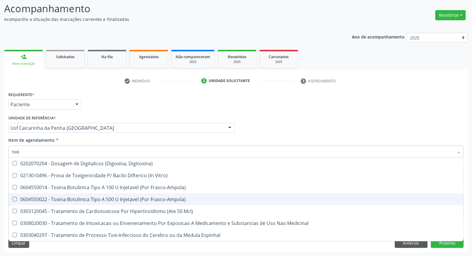
scroll to position [6, 0]
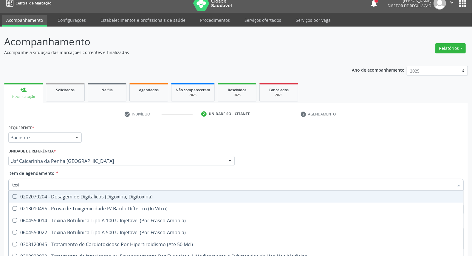
drag, startPoint x: 0, startPoint y: 188, endPoint x: 0, endPoint y: 185, distance: 3.3
click at [0, 187] on div "Acompanhamento Acompanhe a situação das marcações correntes e finalizadas Relat…" at bounding box center [236, 158] width 472 height 262
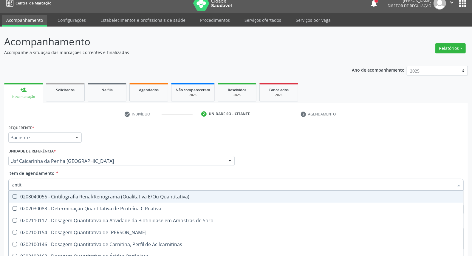
type input "antito"
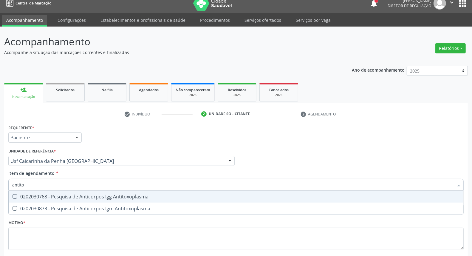
drag, startPoint x: 21, startPoint y: 195, endPoint x: 17, endPoint y: 206, distance: 12.0
click at [21, 196] on div "0202030768 - Pesquisa de Anticorpos Igg Antitoxoplasma" at bounding box center [235, 196] width 447 height 5
checkbox Antitoxoplasma "true"
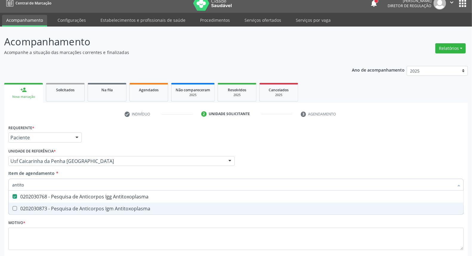
drag, startPoint x: 17, startPoint y: 206, endPoint x: 25, endPoint y: 189, distance: 19.6
click at [17, 206] on div "0202030873 - Pesquisa de Anticorpos Igm Antitoxoplasma" at bounding box center [235, 208] width 447 height 5
checkbox Antitoxoplasma "true"
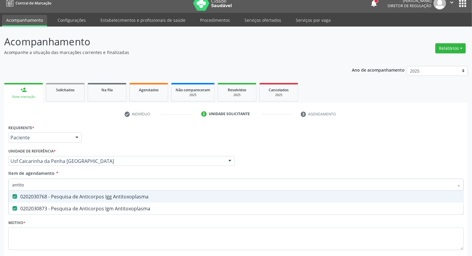
drag, startPoint x: 28, startPoint y: 184, endPoint x: 0, endPoint y: 182, distance: 28.4
click at [0, 184] on div "Acompanhamento Acompanhe a situação das marcações correntes e finalizadas Relat…" at bounding box center [236, 158] width 472 height 262
type input "ur"
checkbox Antitoxoplasma "false"
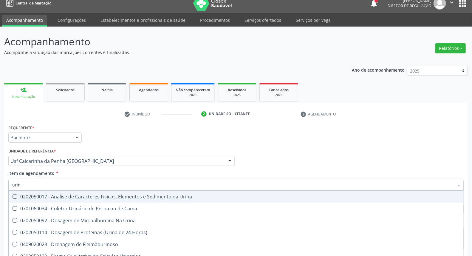
type input "urina"
drag, startPoint x: 22, startPoint y: 192, endPoint x: 27, endPoint y: 187, distance: 7.4
click at [22, 194] on div "0202050017 - Analise de Caracteres Fisicos, Elementos e Sedimento da Urina" at bounding box center [235, 196] width 447 height 5
checkbox Urina "true"
drag, startPoint x: 30, startPoint y: 184, endPoint x: 0, endPoint y: 161, distance: 37.4
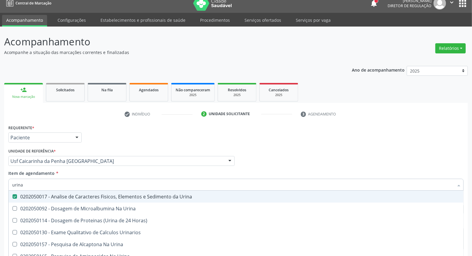
click at [0, 161] on div "Acompanhamento Acompanhe a situação das marcações correntes e finalizadas Relat…" at bounding box center [236, 158] width 472 height 262
type input "c"
checkbox Urina "false"
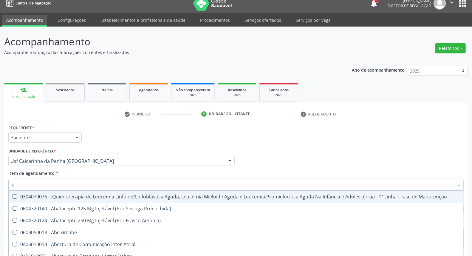
type input "cu"
checkbox Urina "false"
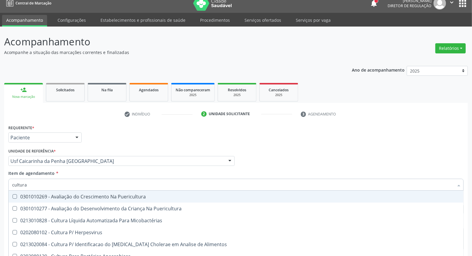
type input "cultura d"
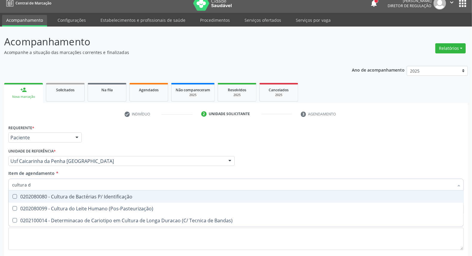
drag, startPoint x: 32, startPoint y: 197, endPoint x: 45, endPoint y: 181, distance: 20.8
click at [34, 194] on div "0202080080 - Cultura de Bactérias P/ Identificação" at bounding box center [235, 196] width 447 height 5
checkbox Identificação "true"
click at [0, 177] on div "Acompanhamento Acompanhe a situação das marcações correntes e finalizadas Relat…" at bounding box center [236, 158] width 472 height 262
type input "t"
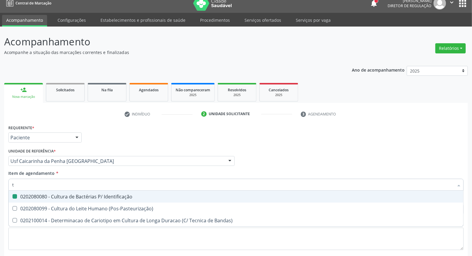
checkbox Identificação "false"
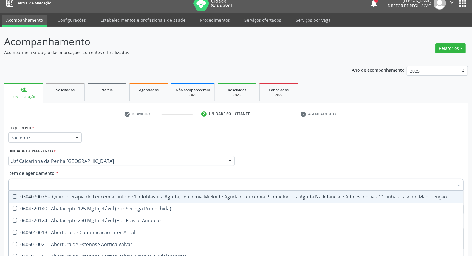
type input "to"
checkbox Transeptal "true"
checkbox Urina "false"
checkbox Leprae "true"
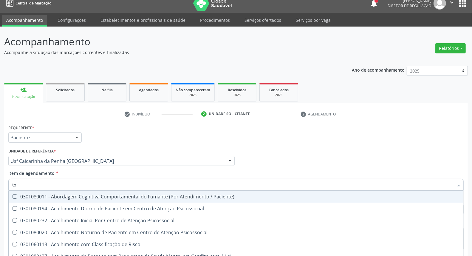
type input "tot"
checkbox Urina "false"
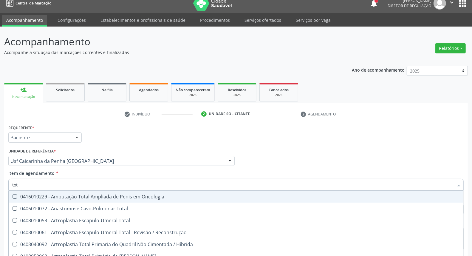
type input "totg"
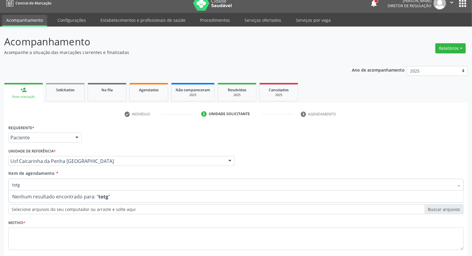
drag, startPoint x: 31, startPoint y: 187, endPoint x: 0, endPoint y: 178, distance: 32.6
click at [0, 179] on div "Acompanhamento Acompanhe a situação das marcações correntes e finalizadas Relat…" at bounding box center [236, 158] width 472 height 262
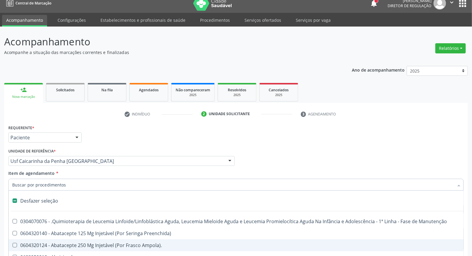
checkbox Preenchida\) "true"
checkbox Ampola\)\ "true"
checkbox Abciximabe "true"
checkbox Inter-Atrial "true"
checkbox Valvar "true"
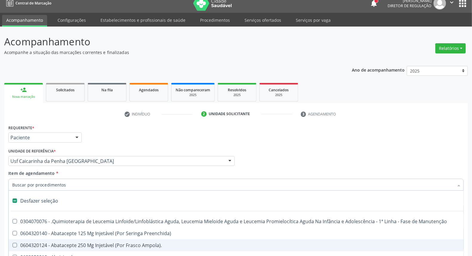
checkbox Urina "false"
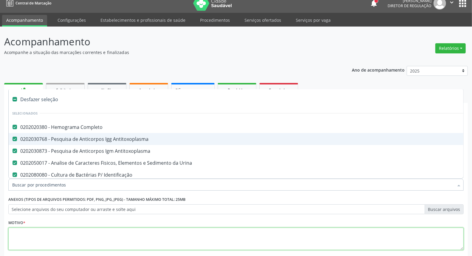
click at [63, 237] on textarea at bounding box center [235, 238] width 455 height 23
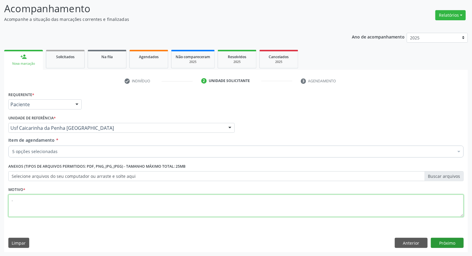
type textarea "."
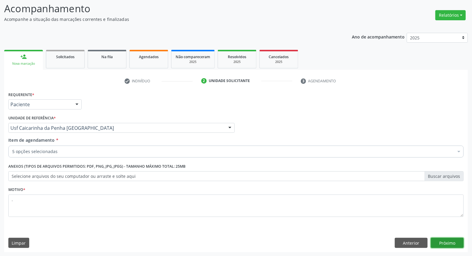
click at [442, 241] on button "Próximo" at bounding box center [446, 242] width 33 height 10
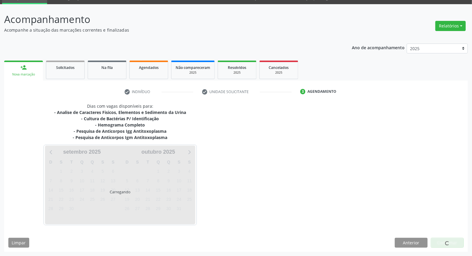
scroll to position [28, 0]
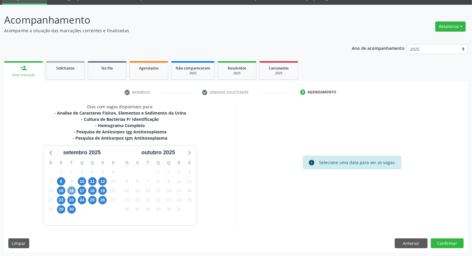
click at [72, 188] on span "16" at bounding box center [71, 190] width 8 height 8
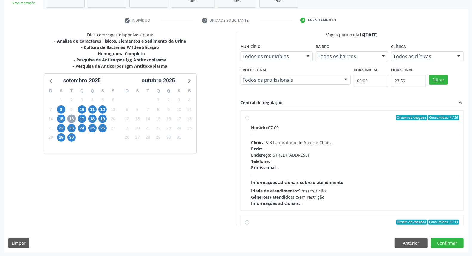
scroll to position [34, 0]
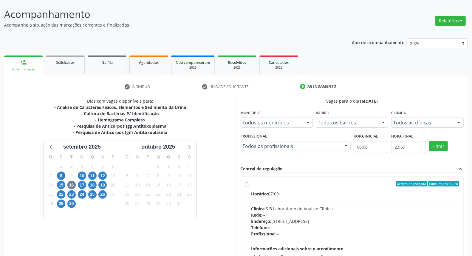
click at [312, 200] on div "Horário: 07:00 Clínica: S B Laboratorio de Analise Clinica Rede: -- Endereço: C…" at bounding box center [355, 231] width 208 height 82
click at [249, 186] on input "Ordem de chegada Consumidos: 4 / 26 Horário: 07:00 Clínica: S B Laboratorio de …" at bounding box center [247, 183] width 4 height 5
radio input "true"
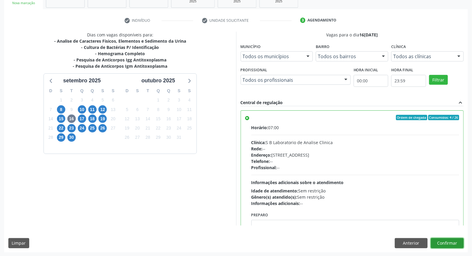
click at [436, 244] on button "Confirmar" at bounding box center [446, 243] width 33 height 10
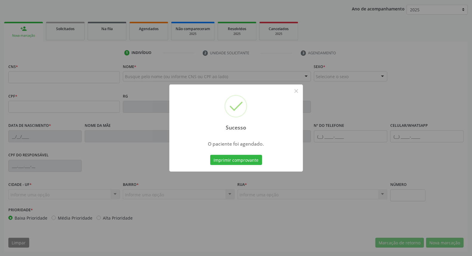
scroll to position [67, 0]
click at [296, 90] on button "×" at bounding box center [296, 91] width 10 height 10
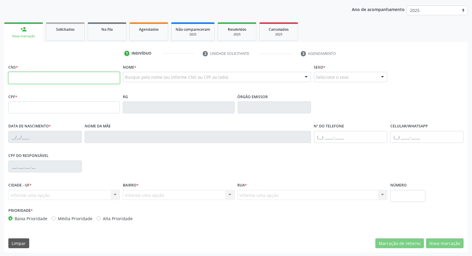
click at [67, 77] on input "text" at bounding box center [63, 78] width 111 height 12
type input "704 5033 7361 4816"
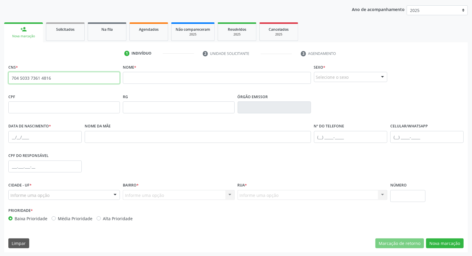
drag, startPoint x: 84, startPoint y: 75, endPoint x: 0, endPoint y: 70, distance: 84.2
click at [0, 71] on div "Acompanhamento Acompanhe a situação das marcações correntes e finalizadas Relat…" at bounding box center [236, 111] width 472 height 290
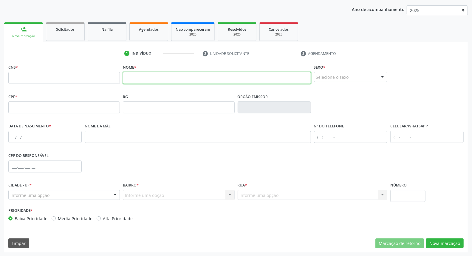
click at [126, 78] on input "text" at bounding box center [217, 78] width 188 height 12
drag, startPoint x: 171, startPoint y: 77, endPoint x: 57, endPoint y: 74, distance: 114.1
click at [94, 81] on div "CNS * Nome * marcia daiane de Sexo * Selecione o sexo Masculino Feminino Nenhum…" at bounding box center [236, 77] width 458 height 29
type input "marcia daiane de"
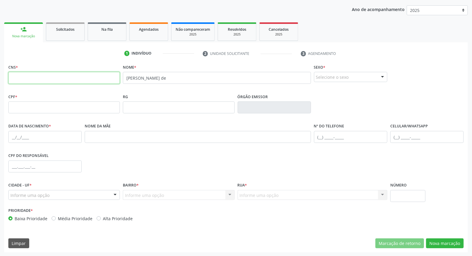
drag, startPoint x: 58, startPoint y: 79, endPoint x: 54, endPoint y: 75, distance: 5.5
click at [58, 78] on input "text" at bounding box center [63, 78] width 111 height 12
paste input "898 0014 4326 6746"
type input "898 0014 4326 6746"
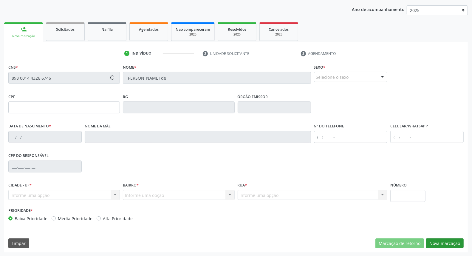
type input "12/03/1990"
type input "Maria Adalva de Moura Lima"
type input "(87) 99999-9999"
type input "S/N"
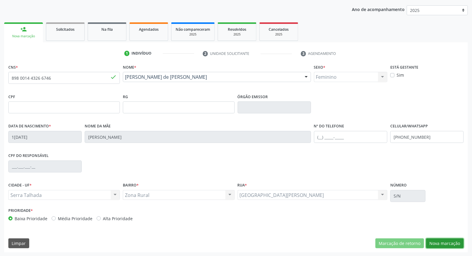
click at [437, 240] on button "Nova marcação" at bounding box center [445, 243] width 38 height 10
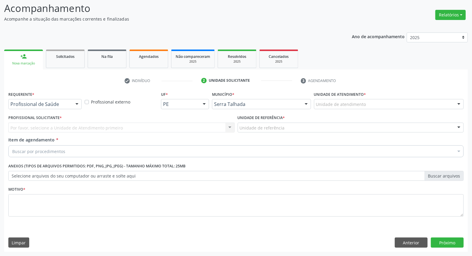
scroll to position [39, 0]
drag, startPoint x: 71, startPoint y: 105, endPoint x: 70, endPoint y: 118, distance: 13.5
click at [71, 105] on div "Profissional de Saúde" at bounding box center [44, 104] width 73 height 10
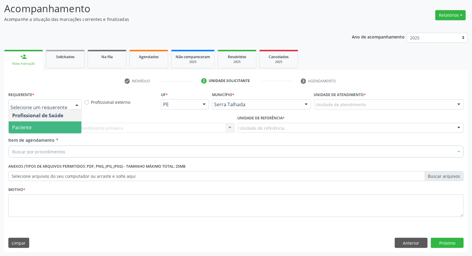
click at [65, 125] on span "Paciente" at bounding box center [45, 127] width 73 height 12
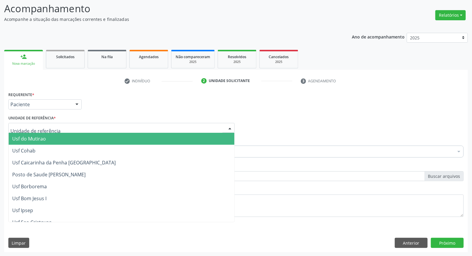
click at [71, 126] on div at bounding box center [121, 128] width 226 height 10
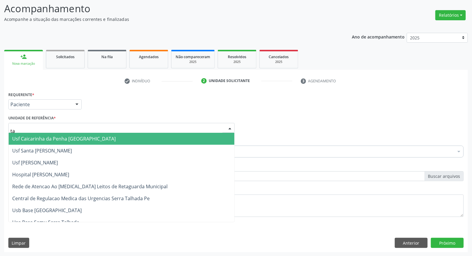
type input "tau"
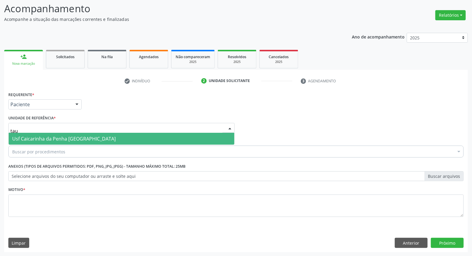
click at [72, 140] on span "Usf Caicarinha da Penha [GEOGRAPHIC_DATA]" at bounding box center [63, 138] width 103 height 7
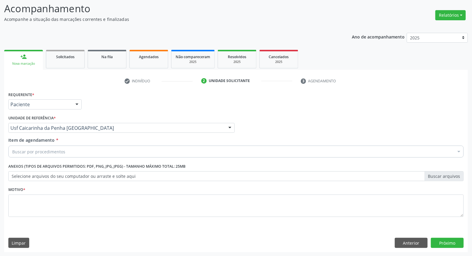
click at [69, 150] on div "Buscar por procedimentos" at bounding box center [235, 151] width 455 height 12
drag, startPoint x: 407, startPoint y: 244, endPoint x: 444, endPoint y: 243, distance: 37.9
click at [407, 244] on button "Anterior" at bounding box center [410, 242] width 33 height 10
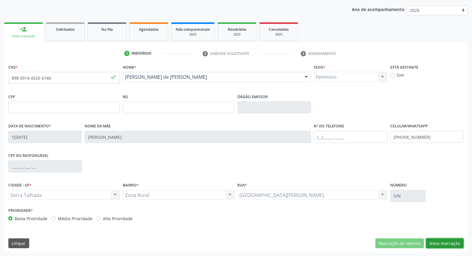
drag, startPoint x: 452, startPoint y: 245, endPoint x: 334, endPoint y: 197, distance: 126.8
click at [450, 244] on button "Nova marcação" at bounding box center [445, 243] width 38 height 10
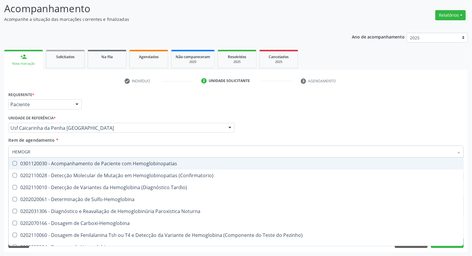
type input "HEMOGRA"
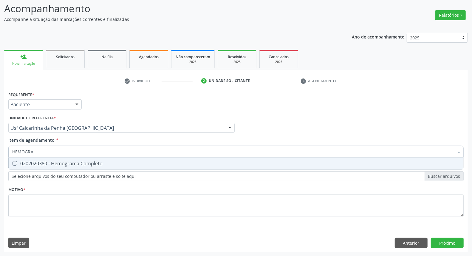
drag, startPoint x: 80, startPoint y: 160, endPoint x: 82, endPoint y: 156, distance: 4.4
click at [80, 159] on span "0202020380 - Hemograma Completo" at bounding box center [236, 163] width 454 height 12
checkbox Completo "true"
click at [84, 153] on input "HEMOGRA" at bounding box center [232, 151] width 441 height 12
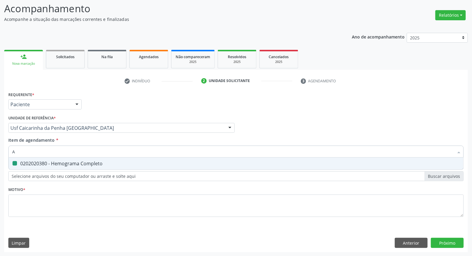
type input "AB"
checkbox Completo "false"
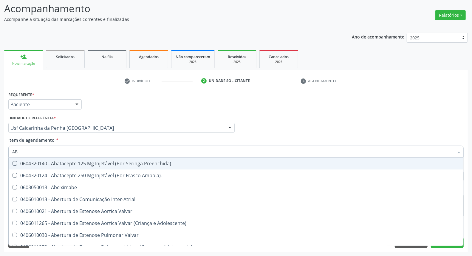
type input "ABO"
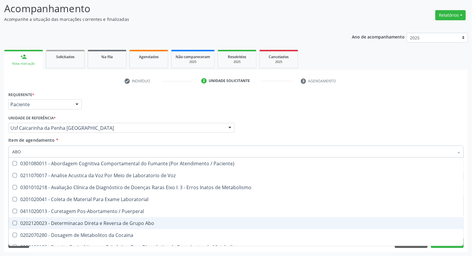
click at [90, 218] on span "0202120023 - Determinacao Direta e Reversa de Grupo Abo" at bounding box center [240, 223] width 463 height 12
checkbox Abo "true"
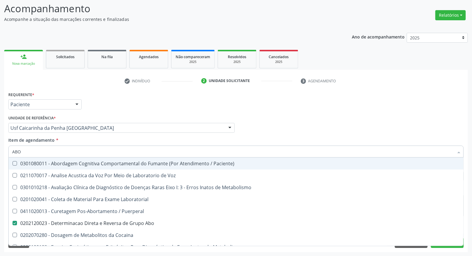
click at [72, 150] on input "ABO" at bounding box center [232, 151] width 441 height 12
type input "A"
checkbox Abo "false"
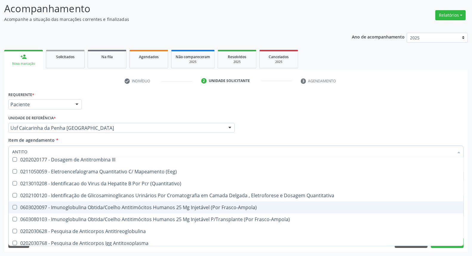
scroll to position [0, 0]
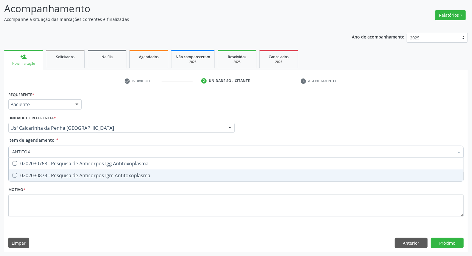
type input "ANTITOXO"
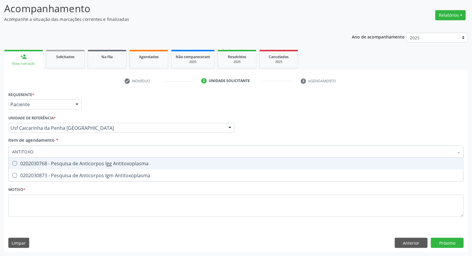
click at [62, 165] on div "0202030768 - Pesquisa de Anticorpos Igg Antitoxoplasma" at bounding box center [235, 163] width 447 height 5
checkbox Antitoxoplasma "true"
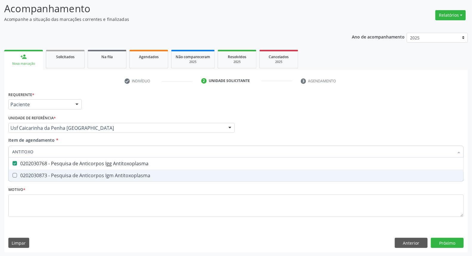
click at [57, 175] on div "0202030873 - Pesquisa de Anticorpos Igm Antitoxoplasma" at bounding box center [235, 175] width 447 height 5
checkbox Antitoxoplasma "true"
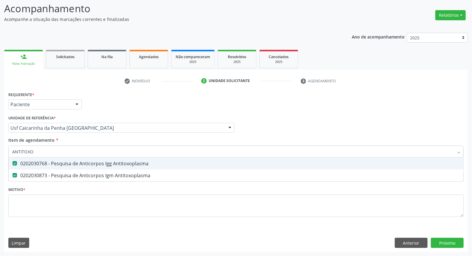
click at [54, 152] on input "ANTITOXO" at bounding box center [232, 151] width 441 height 12
type input "G"
checkbox Antitoxoplasma "false"
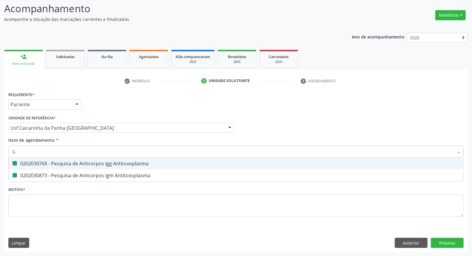
checkbox Antitoxoplasma "false"
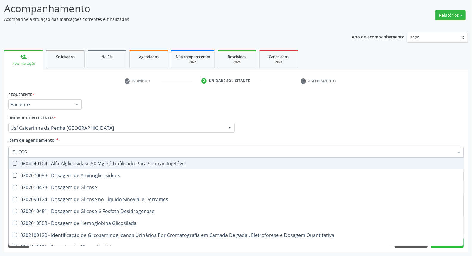
type input "GLICOSE"
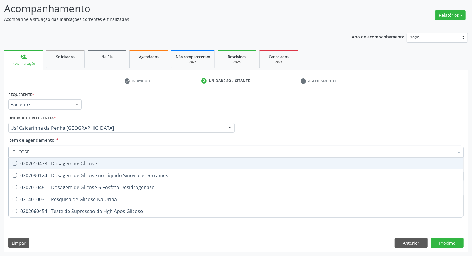
drag, startPoint x: 66, startPoint y: 163, endPoint x: 65, endPoint y: 157, distance: 6.4
click at [65, 163] on div "0202010473 - Dosagem de Glicose" at bounding box center [235, 163] width 447 height 5
checkbox Glicose "true"
click at [65, 151] on input "GLICOSE" at bounding box center [232, 151] width 441 height 12
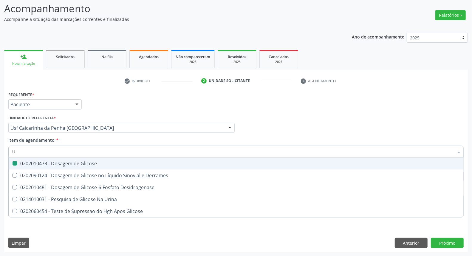
type input "UR"
checkbox Glicose "false"
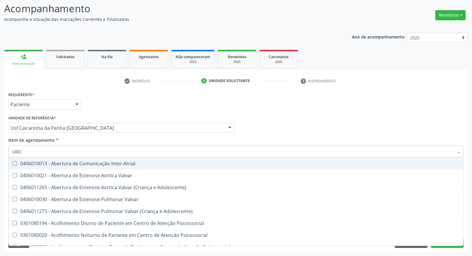
type input "UREIA"
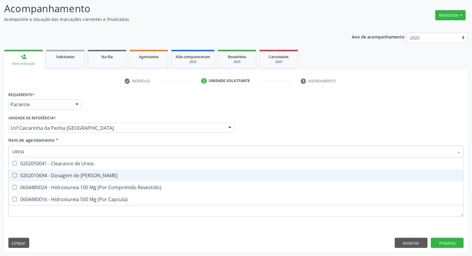
drag, startPoint x: 49, startPoint y: 172, endPoint x: 51, endPoint y: 155, distance: 16.5
click at [49, 171] on span "0202010694 - Dosagem de Ureia" at bounding box center [236, 175] width 454 height 12
checkbox Ureia "true"
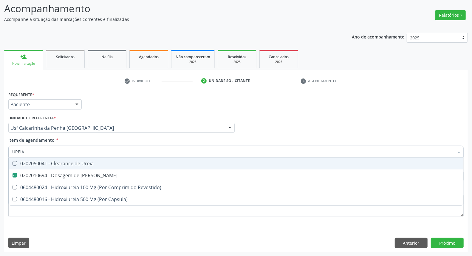
click at [52, 152] on input "UREIA" at bounding box center [232, 151] width 441 height 12
type input "C"
checkbox Ureia "false"
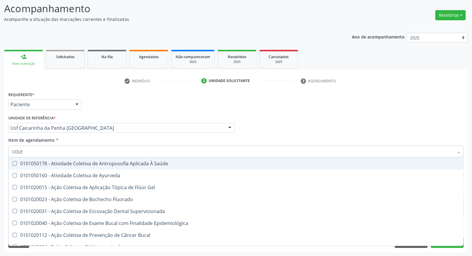
type input "COLES"
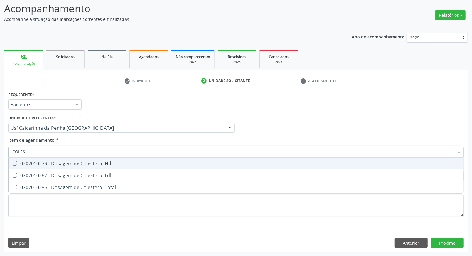
drag, startPoint x: 53, startPoint y: 163, endPoint x: 49, endPoint y: 172, distance: 10.1
click at [52, 164] on div "0202010279 - Dosagem de Colesterol Hdl" at bounding box center [235, 163] width 447 height 5
checkbox Hdl "true"
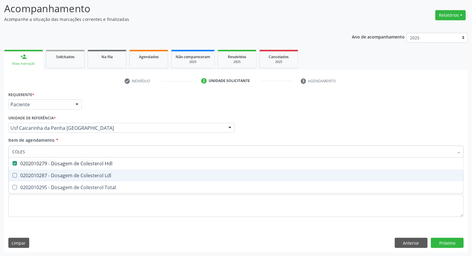
drag, startPoint x: 48, startPoint y: 172, endPoint x: 48, endPoint y: 177, distance: 5.4
click at [48, 173] on div "0202010287 - Dosagem de Colesterol Ldl" at bounding box center [235, 175] width 447 height 5
checkbox Ldl "true"
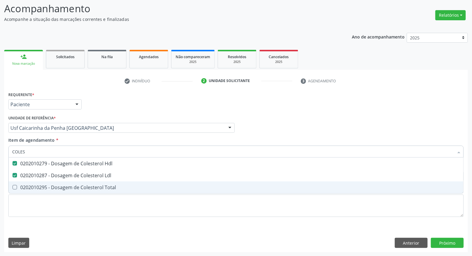
drag, startPoint x: 48, startPoint y: 183, endPoint x: 52, endPoint y: 166, distance: 17.1
click at [49, 179] on ul "Desfazer seleção 0202010279 - Dosagem de Colesterol Hdl 0202010287 - Dosagem de…" at bounding box center [236, 175] width 454 height 36
drag, startPoint x: 49, startPoint y: 182, endPoint x: 49, endPoint y: 176, distance: 6.3
click at [49, 178] on ul "Desfazer seleção 0202010279 - Dosagem de Colesterol Hdl 0202010287 - Dosagem de…" at bounding box center [236, 175] width 454 height 36
drag, startPoint x: 42, startPoint y: 186, endPoint x: 46, endPoint y: 165, distance: 21.6
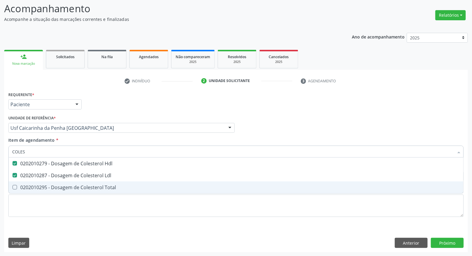
click at [42, 183] on span "0202010295 - Dosagem de Colesterol Total" at bounding box center [236, 187] width 454 height 12
checkbox Total "true"
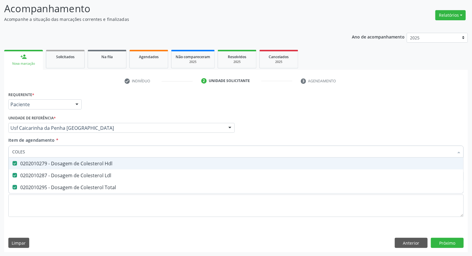
click at [49, 152] on input "COLES" at bounding box center [232, 151] width 441 height 12
type input "C"
checkbox Hdl "false"
checkbox Ldl "false"
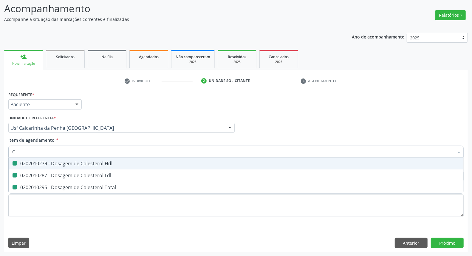
checkbox Total "false"
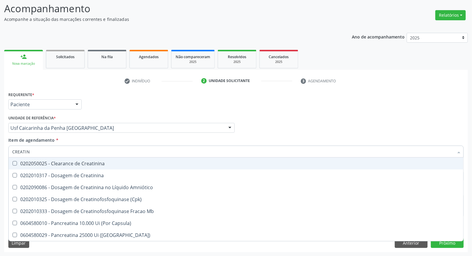
type input "CREATINI"
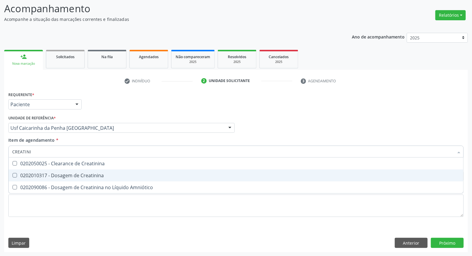
click at [61, 176] on span "0202010317 - Dosagem de Creatinina" at bounding box center [236, 175] width 454 height 12
checkbox Creatinina "true"
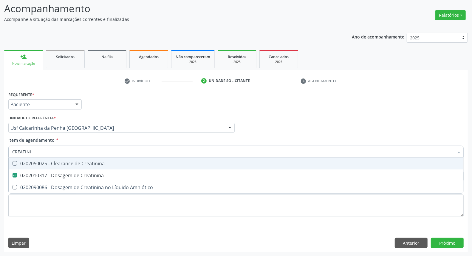
click at [57, 151] on input "CREATINI" at bounding box center [232, 151] width 441 height 12
type input "UR"
checkbox Creatinina "false"
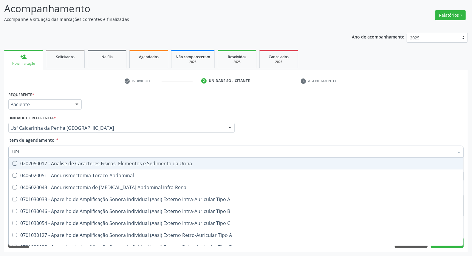
type input "URIN"
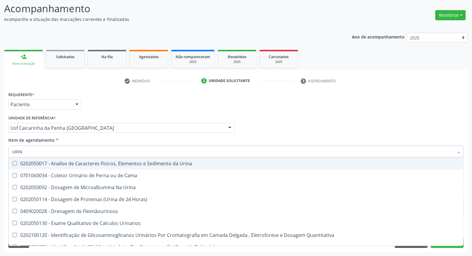
drag, startPoint x: 58, startPoint y: 161, endPoint x: 58, endPoint y: 157, distance: 3.9
click at [58, 161] on div "0202050017 - Analise de Caracteres Fisicos, Elementos e Sedimento da Urina" at bounding box center [235, 163] width 447 height 5
checkbox Urina "true"
click at [60, 151] on input "URIN" at bounding box center [232, 151] width 441 height 12
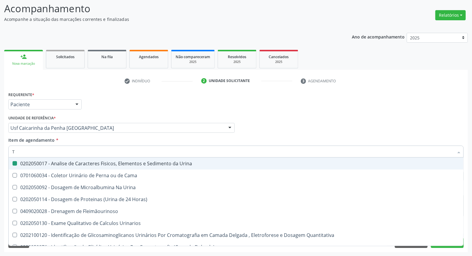
type input "TR"
checkbox Urina "false"
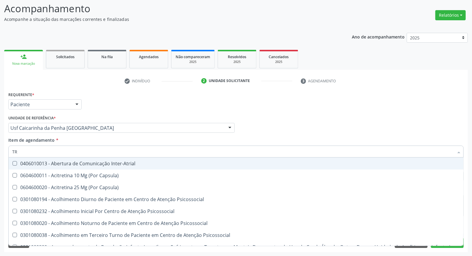
type input "TRI"
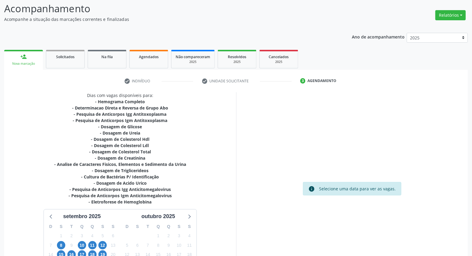
scroll to position [103, 0]
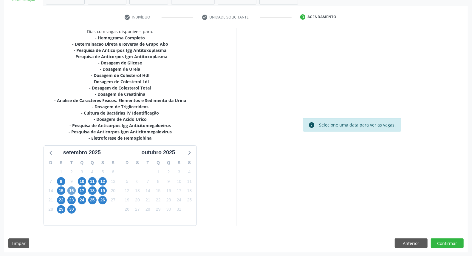
click at [68, 189] on span "16" at bounding box center [71, 190] width 8 height 8
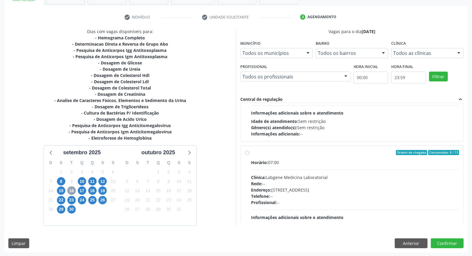
scroll to position [0, 0]
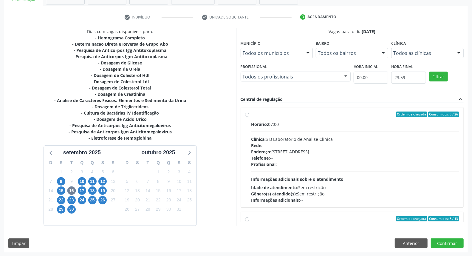
click at [352, 123] on div "Horário: 07:00" at bounding box center [355, 124] width 208 height 6
click at [249, 117] on input "Ordem de chegada Consumidos: 5 / 26 Horário: 07:00 Clínica: S B Laboratorio de …" at bounding box center [247, 113] width 4 height 5
radio input "true"
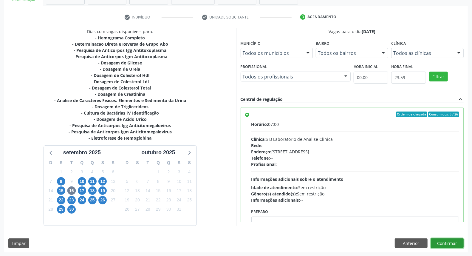
click at [454, 240] on button "Confirmar" at bounding box center [446, 243] width 33 height 10
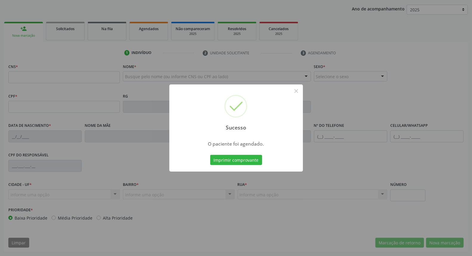
scroll to position [67, 0]
click at [297, 93] on button "×" at bounding box center [296, 91] width 10 height 10
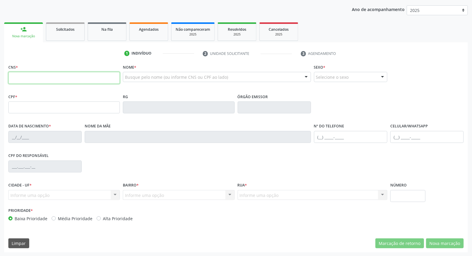
click at [75, 81] on input "text" at bounding box center [63, 78] width 111 height 12
type input "700 0074 3764 3604"
type input "023.161.724-07"
type input "[DATE]"
type input "[PERSON_NAME]"
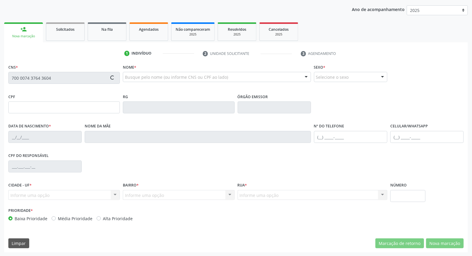
type input "[PHONE_NUMBER]"
type input "S/N"
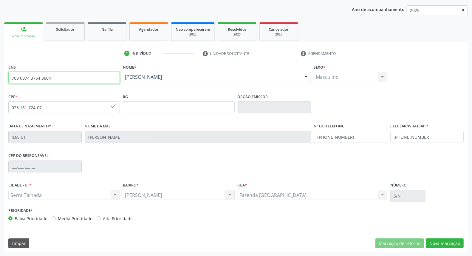
drag, startPoint x: 57, startPoint y: 78, endPoint x: 0, endPoint y: 70, distance: 57.1
click at [0, 71] on div "Acompanhamento Acompanhe a situação das marcações correntes e finalizadas Relat…" at bounding box center [236, 111] width 472 height 290
type input "700 0074 3764 3604"
drag, startPoint x: 64, startPoint y: 79, endPoint x: 0, endPoint y: 63, distance: 66.0
click at [0, 63] on div "Acompanhamento Acompanhe a situação das marcações correntes e finalizadas Relat…" at bounding box center [236, 111] width 472 height 290
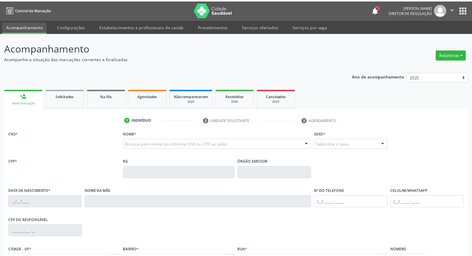
scroll to position [67, 0]
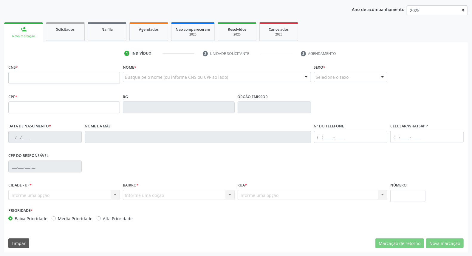
click at [55, 79] on input "text" at bounding box center [63, 78] width 111 height 12
type input "[PERSON_NAME]"
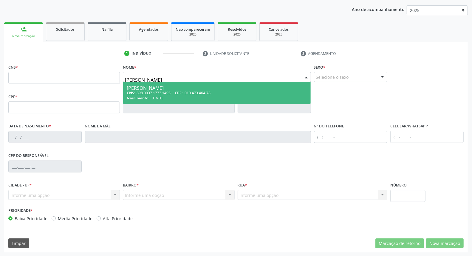
click at [139, 90] on div "CNS: 898 0037 1773 1493 CPF: 010.473.464-78" at bounding box center [217, 92] width 180 height 5
type input "898 0037 1773 1493"
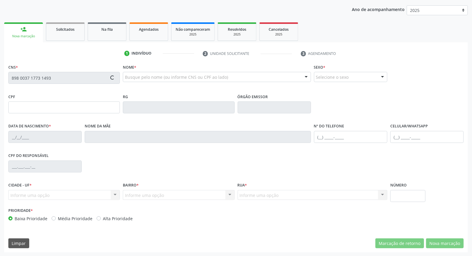
type input "[DATE]"
type input "[PERSON_NAME]"
type input "[PHONE_NUMBER]"
type input "S/N"
type input "010.473.464-78"
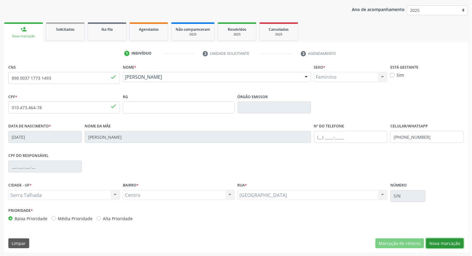
click at [455, 242] on button "Nova marcação" at bounding box center [445, 243] width 38 height 10
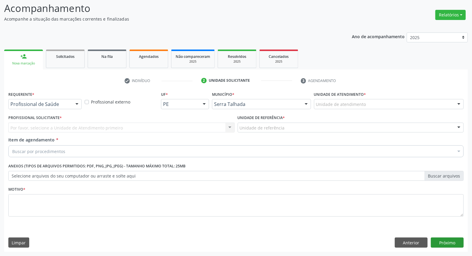
scroll to position [39, 0]
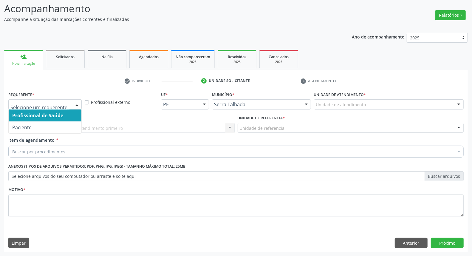
click at [75, 106] on div at bounding box center [76, 104] width 9 height 10
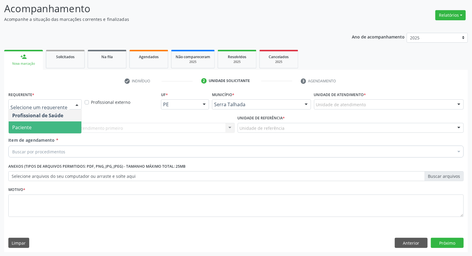
click at [64, 127] on span "Paciente" at bounding box center [45, 127] width 73 height 12
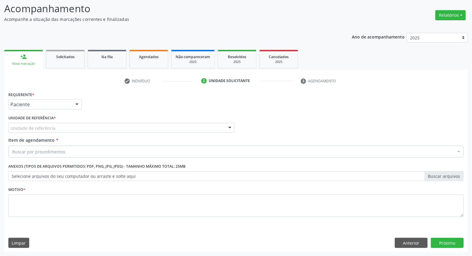
click at [93, 128] on div "Unidade de referência" at bounding box center [121, 128] width 226 height 10
type input "CAI"
click at [78, 151] on div "Buscar por procedimentos" at bounding box center [235, 151] width 455 height 12
click at [413, 242] on button "Anterior" at bounding box center [410, 242] width 33 height 10
